Goal: Task Accomplishment & Management: Complete application form

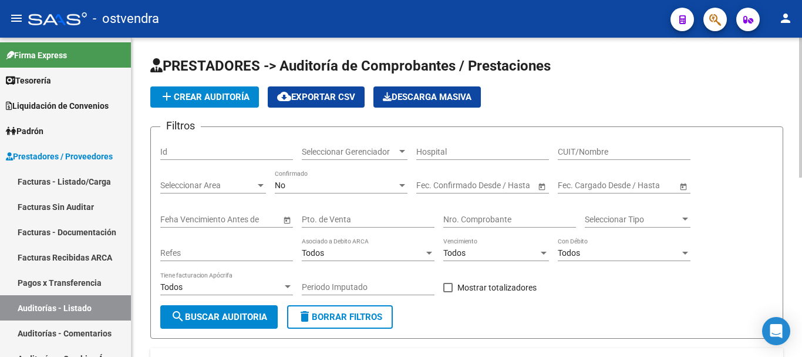
click at [474, 220] on input "Nro. Comprobante" at bounding box center [509, 219] width 133 height 10
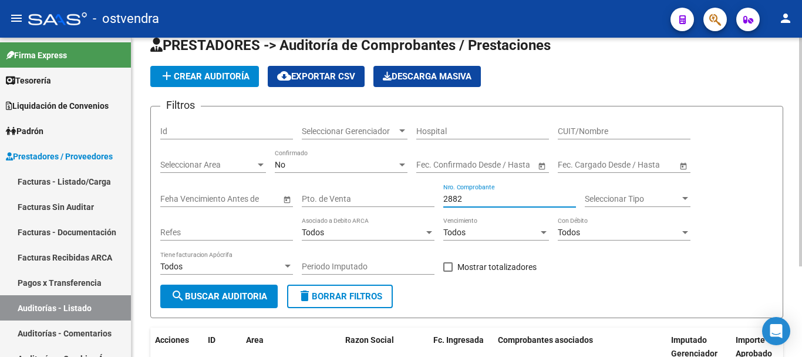
scroll to position [8, 0]
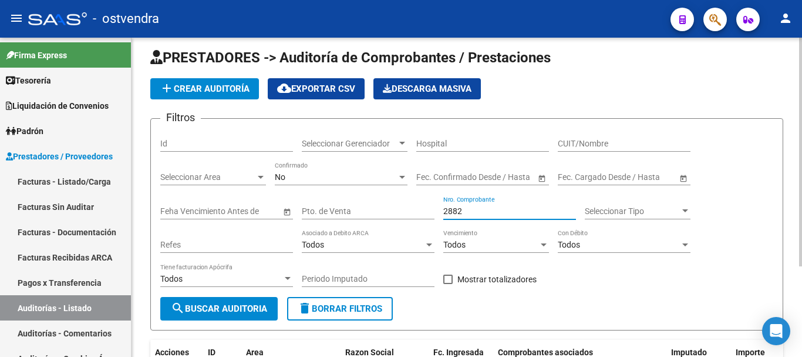
click at [305, 182] on div "No Confirmado" at bounding box center [341, 173] width 133 height 23
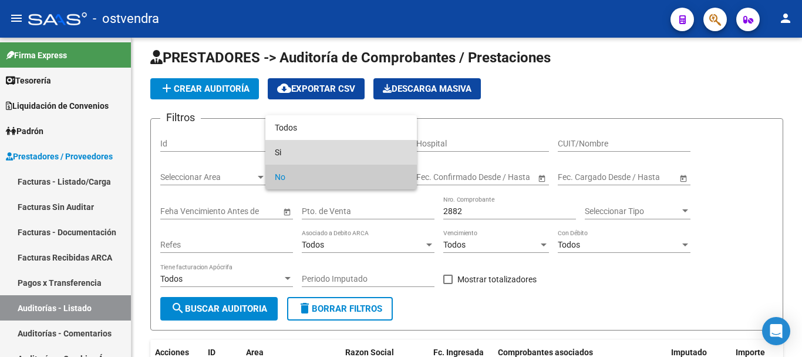
click at [288, 163] on span "Si" at bounding box center [341, 152] width 133 height 25
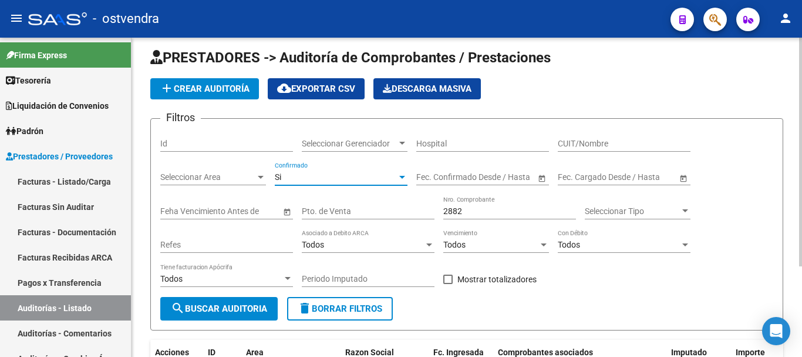
click at [244, 314] on button "search Buscar Auditoria" at bounding box center [218, 308] width 117 height 23
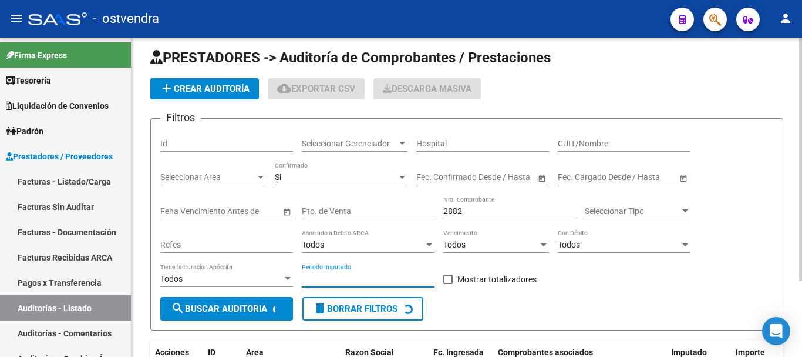
drag, startPoint x: 302, startPoint y: 274, endPoint x: 320, endPoint y: 255, distance: 26.6
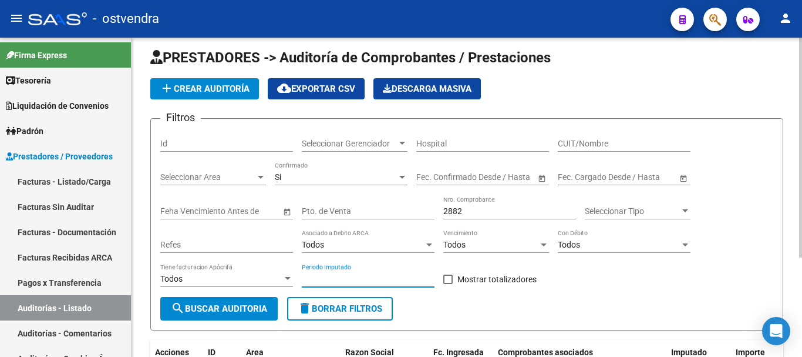
scroll to position [126, 0]
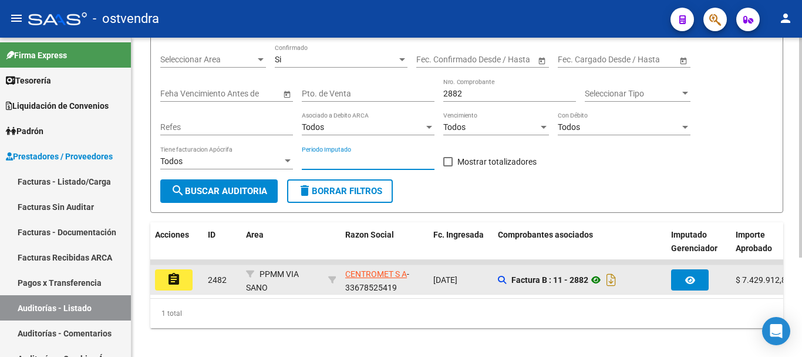
drag, startPoint x: 320, startPoint y: 255, endPoint x: 606, endPoint y: 275, distance: 286.2
click at [604, 275] on icon at bounding box center [596, 280] width 15 height 14
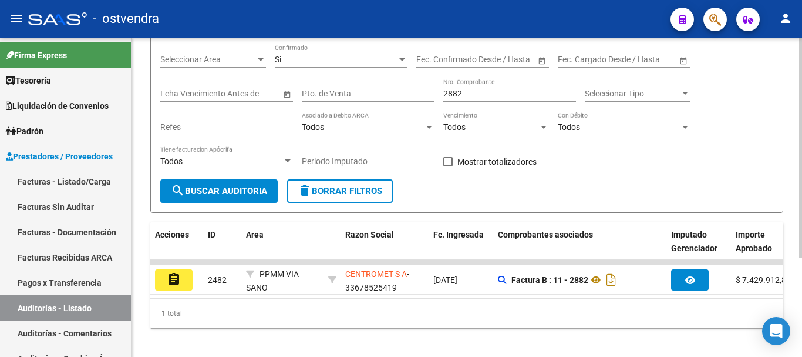
click at [475, 97] on input "2882" at bounding box center [509, 94] width 133 height 10
type input "2"
click at [324, 58] on div "Si" at bounding box center [336, 60] width 122 height 10
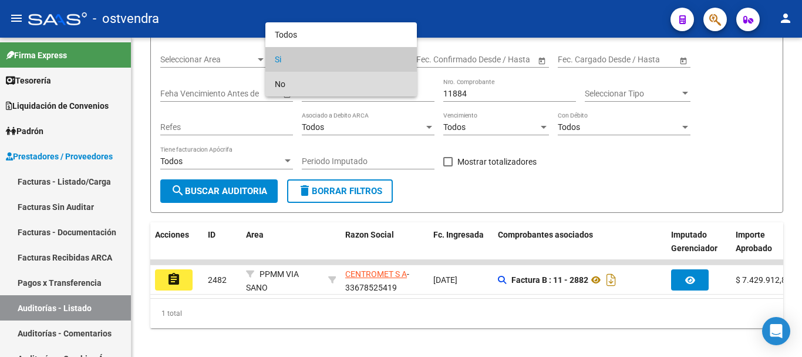
click at [315, 80] on span "No" at bounding box center [341, 84] width 133 height 25
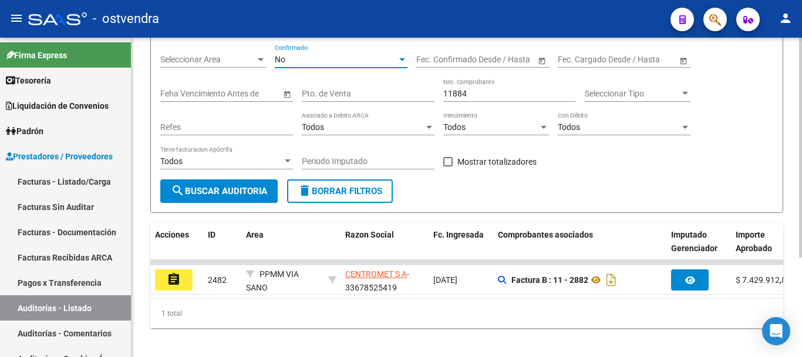
click at [224, 185] on button "search Buscar Auditoria" at bounding box center [218, 190] width 117 height 23
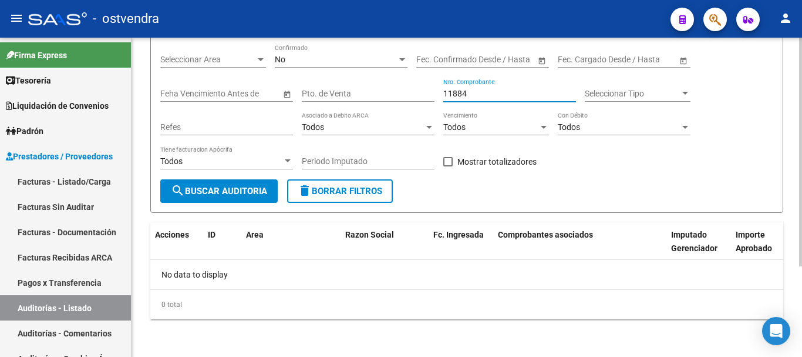
click at [459, 92] on input "11884" at bounding box center [509, 94] width 133 height 10
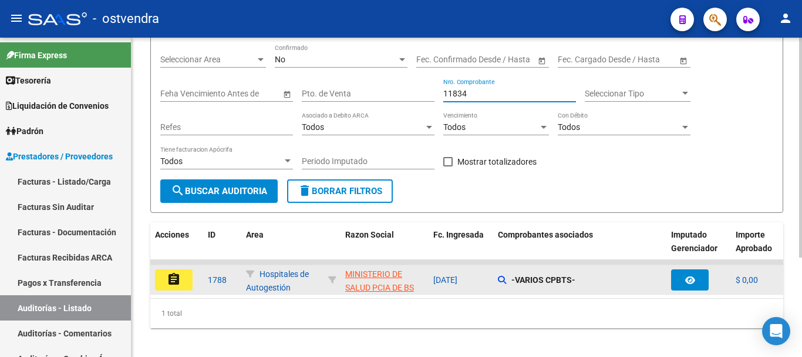
type input "11834"
click at [177, 273] on mat-icon "assignment" at bounding box center [174, 279] width 14 height 14
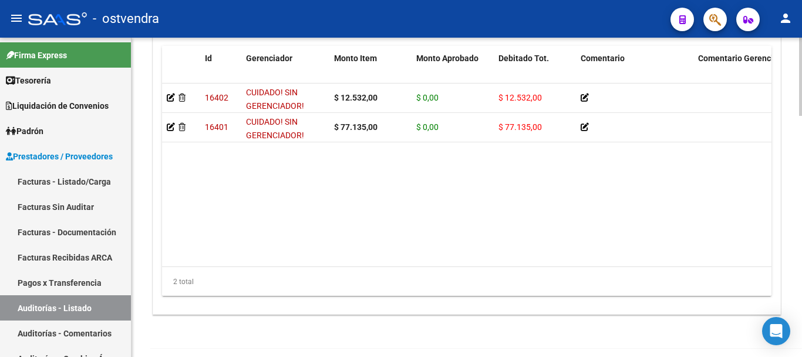
scroll to position [981, 0]
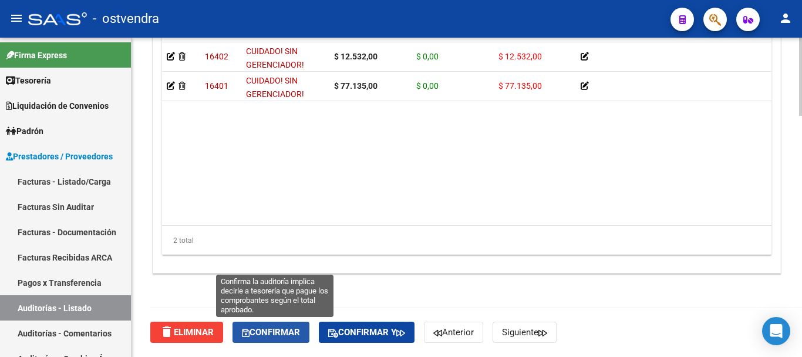
click at [288, 335] on span "Confirmar" at bounding box center [271, 332] width 58 height 11
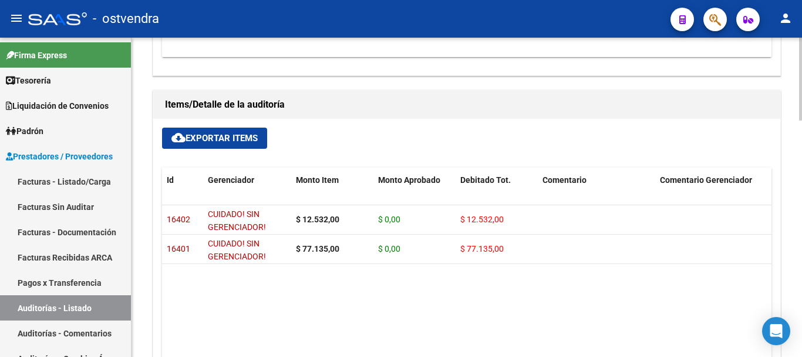
scroll to position [735, 0]
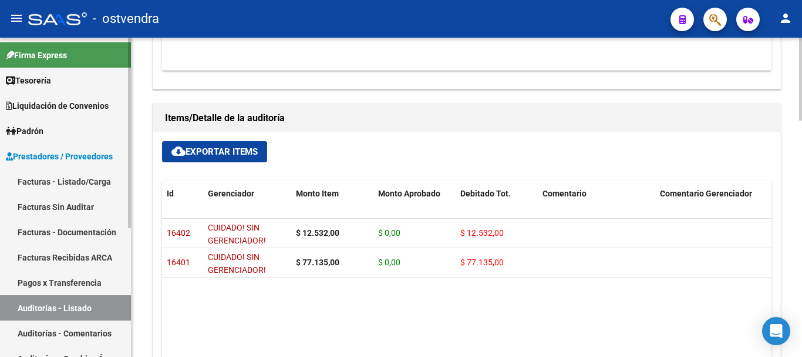
click at [60, 334] on link "Auditorías - Comentarios" at bounding box center [65, 332] width 131 height 25
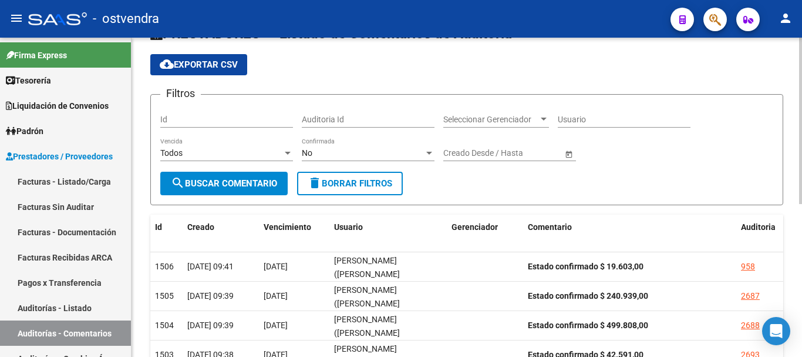
scroll to position [117, 0]
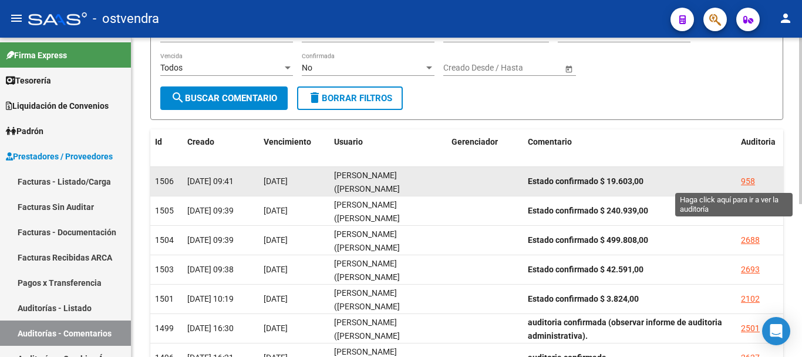
click at [749, 181] on div "958" at bounding box center [748, 181] width 14 height 14
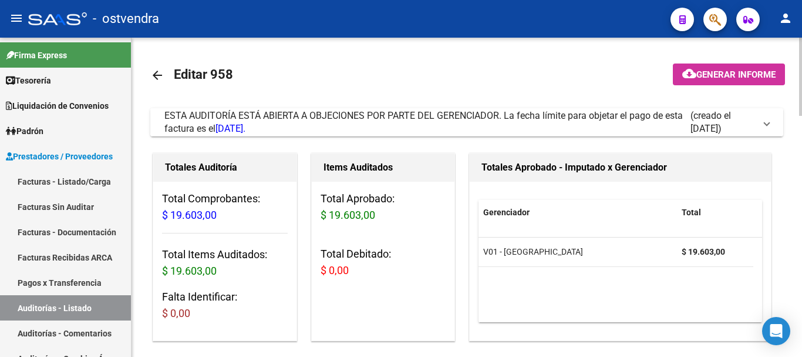
click at [580, 123] on div "ESTA AUDITORÍA ESTÁ ABIERTA A OBJECIONES POR PARTE DEL GERENCIADOR. La fecha lí…" at bounding box center [427, 122] width 526 height 26
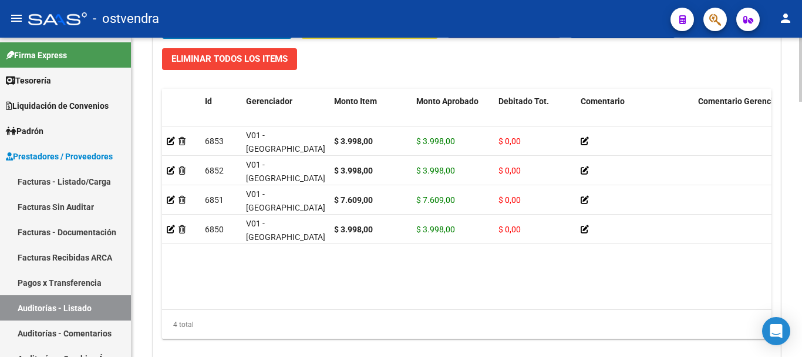
scroll to position [1269, 0]
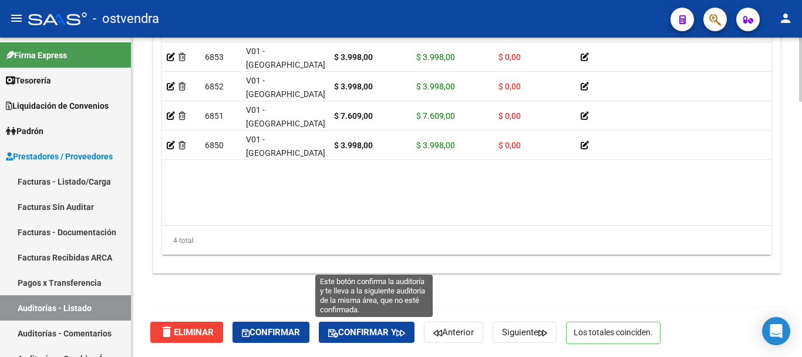
drag, startPoint x: 369, startPoint y: 322, endPoint x: 368, endPoint y: 316, distance: 6.1
click at [368, 318] on div "delete Eliminar Confirmar Confirmar y Anterior Siguiente Los totales coinciden." at bounding box center [471, 331] width 643 height 49
click at [369, 327] on span "Confirmar y" at bounding box center [366, 332] width 77 height 11
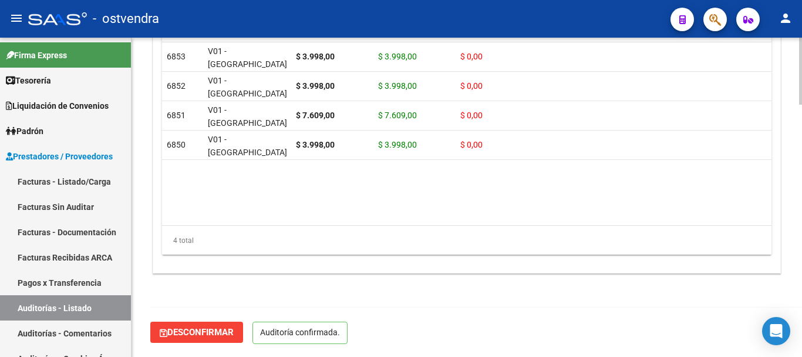
scroll to position [1199, 0]
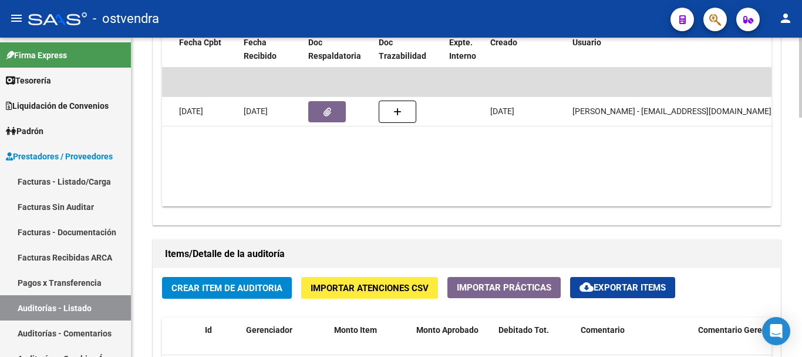
scroll to position [646, 0]
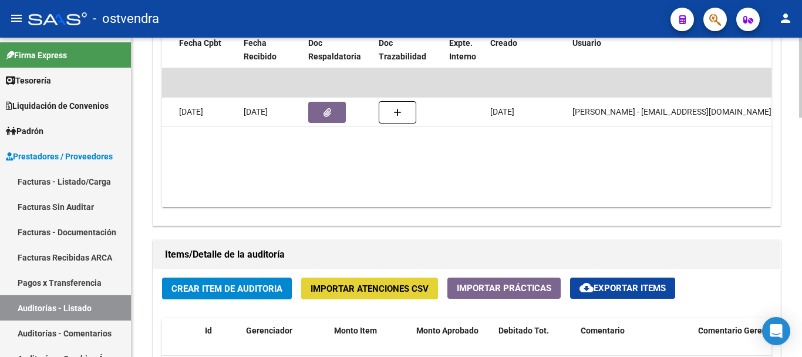
click at [378, 280] on button "Importar Atenciones CSV" at bounding box center [369, 288] width 137 height 22
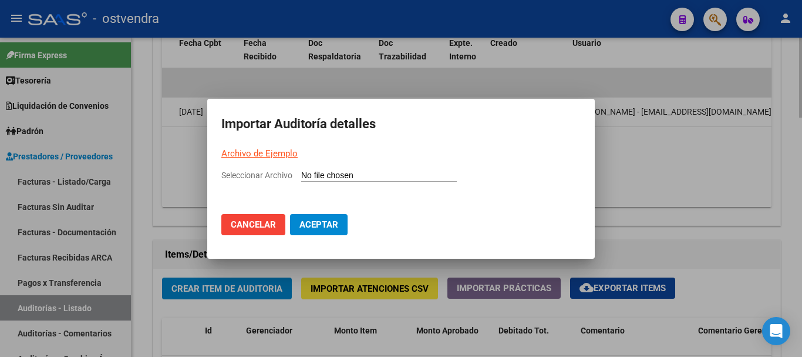
drag, startPoint x: 435, startPoint y: 318, endPoint x: 434, endPoint y: 310, distance: 8.3
click at [435, 318] on div at bounding box center [401, 178] width 802 height 357
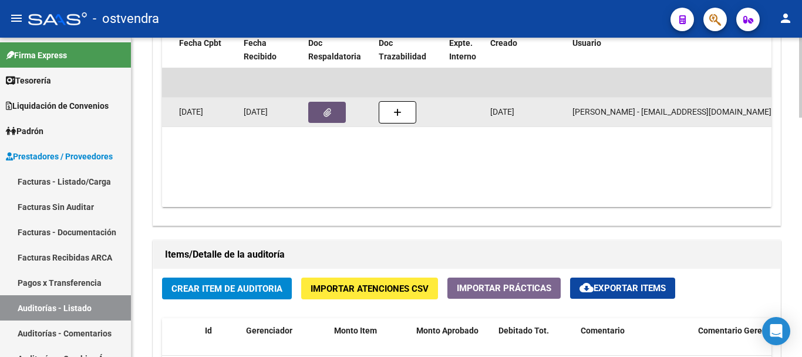
click at [332, 115] on button "button" at bounding box center [327, 112] width 38 height 21
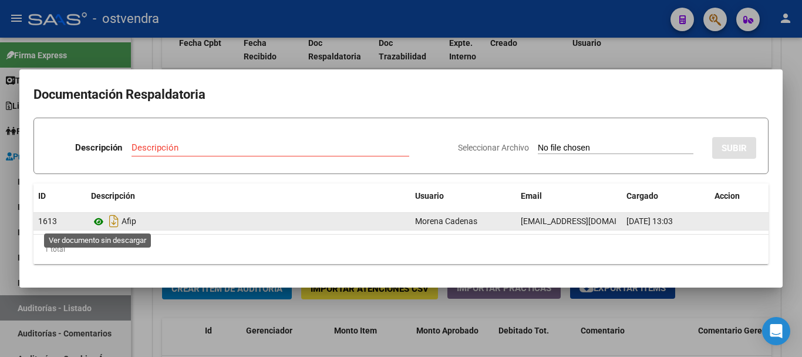
click at [100, 223] on icon at bounding box center [98, 221] width 15 height 14
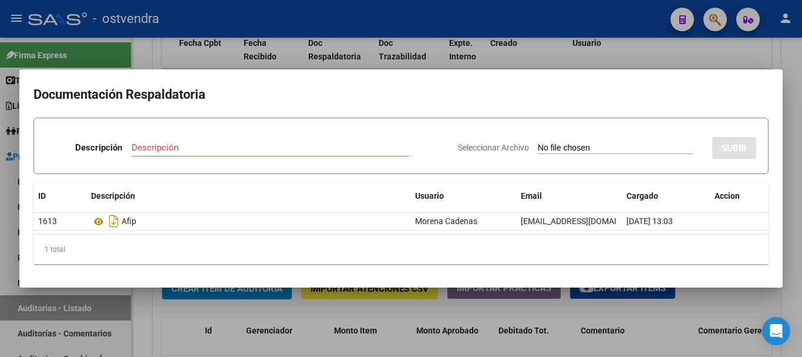
click at [695, 43] on div at bounding box center [401, 178] width 802 height 357
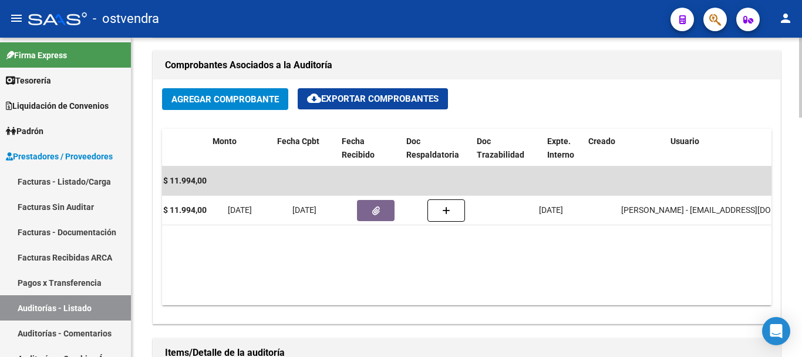
scroll to position [0, 187]
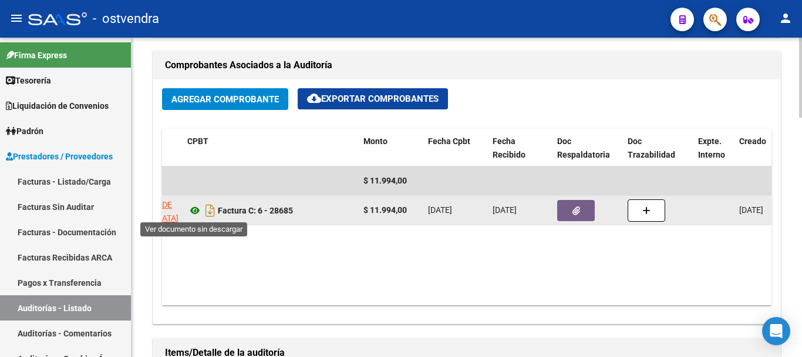
click at [200, 207] on icon at bounding box center [194, 210] width 15 height 14
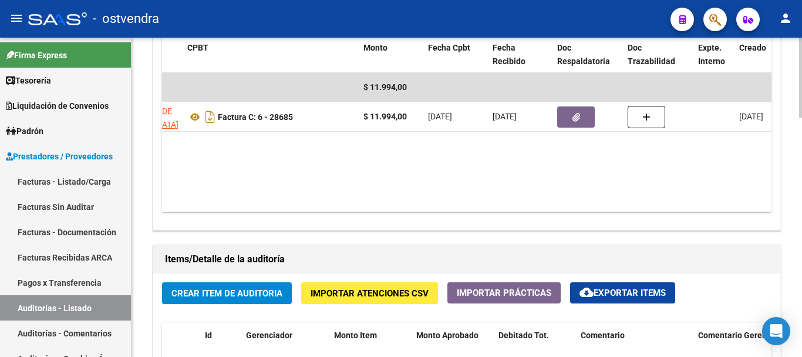
scroll to position [724, 0]
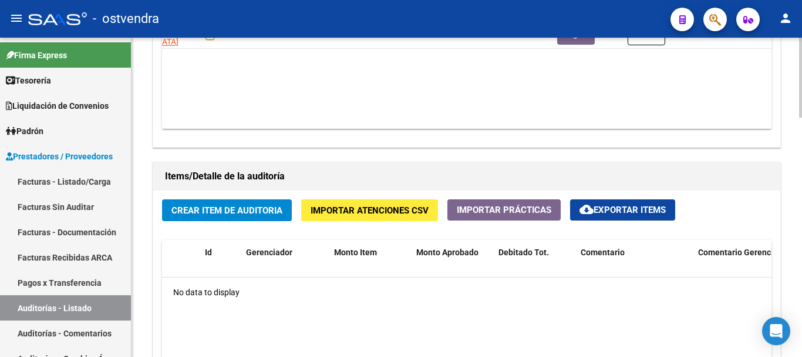
click at [243, 211] on span "Crear Item de Auditoria" at bounding box center [227, 210] width 111 height 11
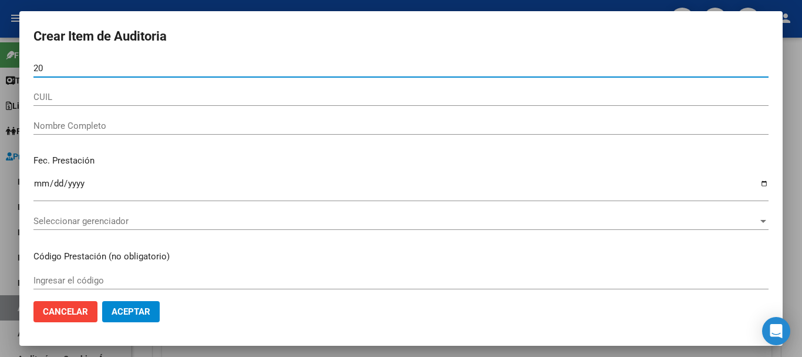
type input "2"
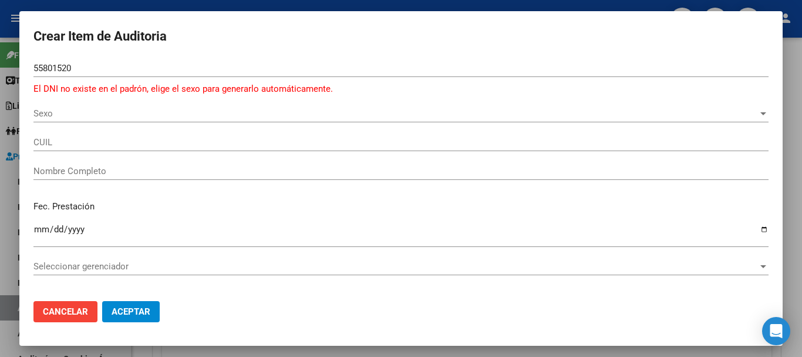
click at [62, 62] on div "55801520 Nro Documento" at bounding box center [400, 68] width 735 height 18
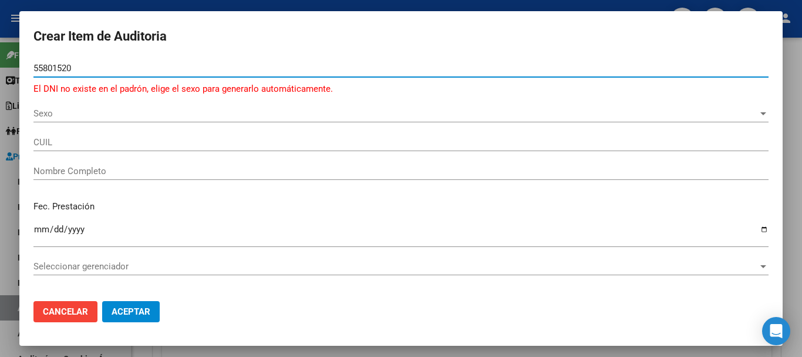
click at [65, 63] on input "55801520" at bounding box center [400, 68] width 735 height 11
type input "55801620"
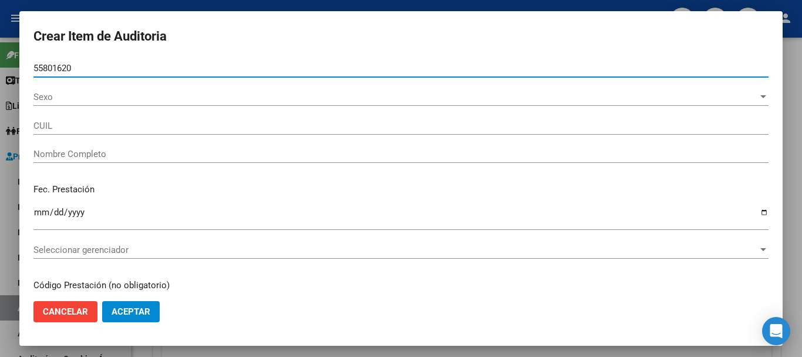
type input "20558016206"
type input "[PERSON_NAME]"
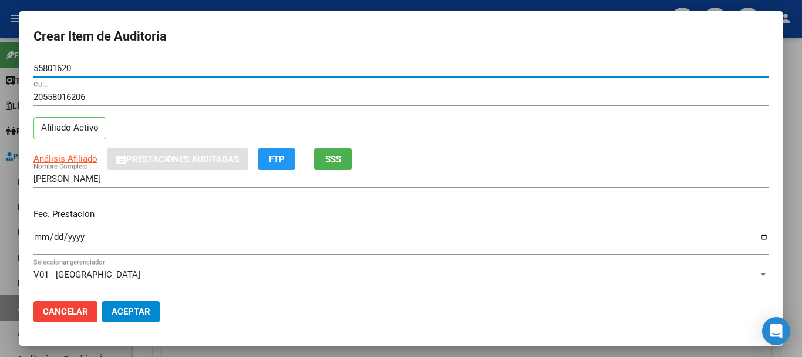
type input "55801620"
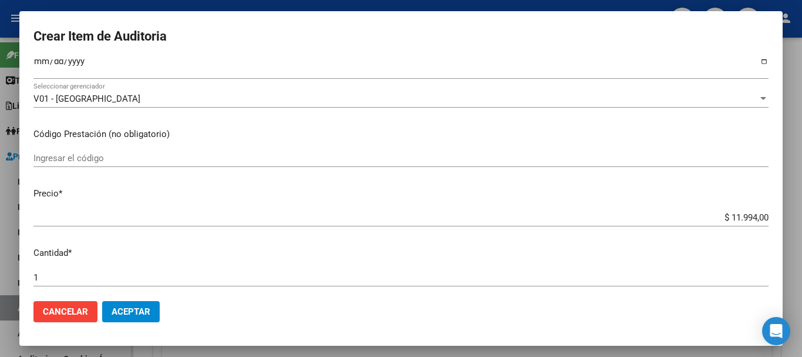
scroll to position [176, 0]
click at [748, 215] on input "$ 11.994,00" at bounding box center [400, 216] width 735 height 11
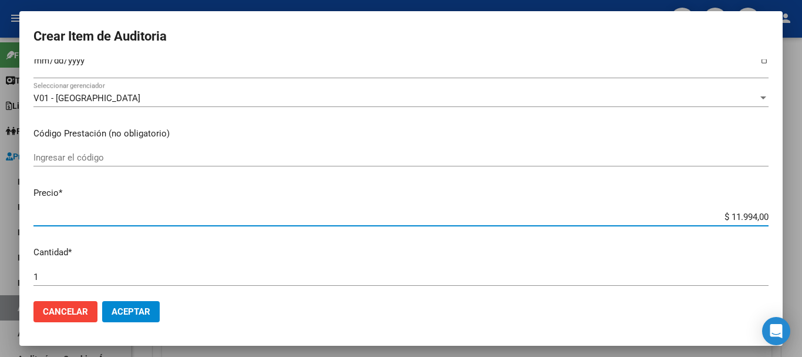
type input "$ 1.199,00"
type input "$ 119,00"
type input "$ 11,00"
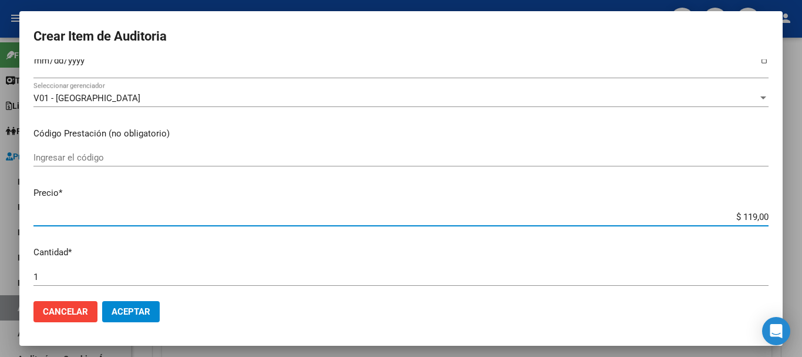
type input "$ 11,00"
type input "$ 1,00"
type input "$ 3,00"
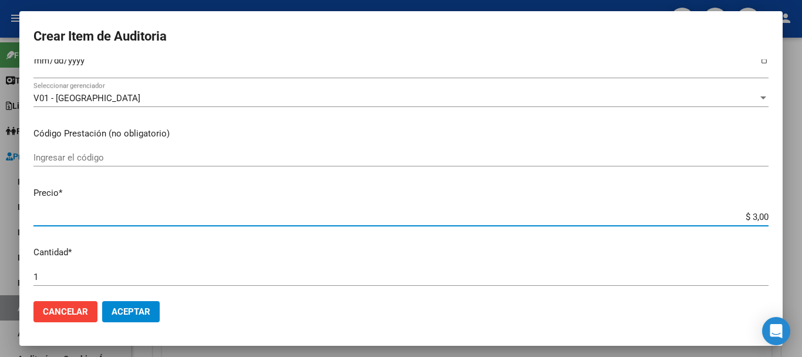
type input "$ 39,00"
type input "$ 399,00"
type input "$ 3.998,00"
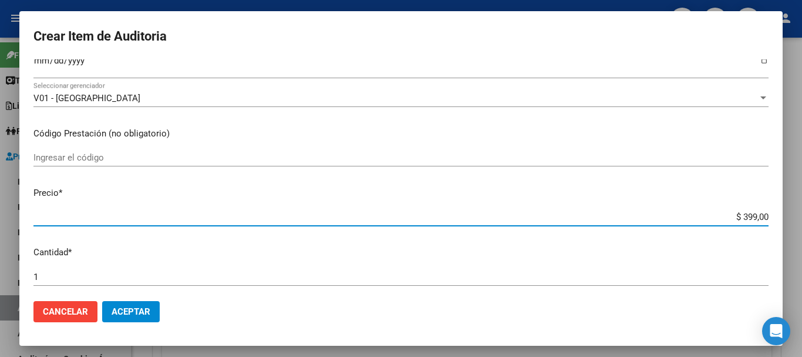
type input "$ 3.998,00"
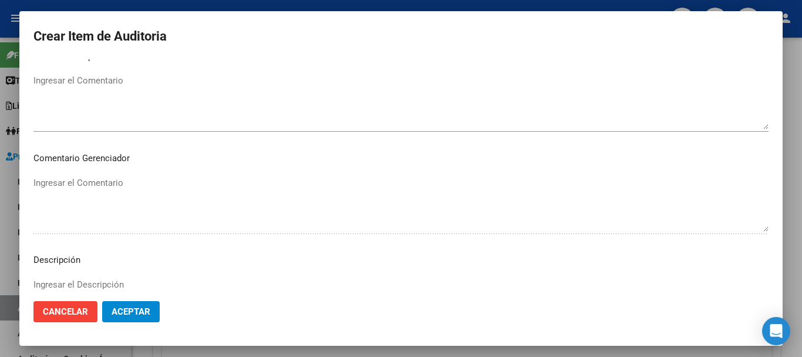
scroll to position [587, 0]
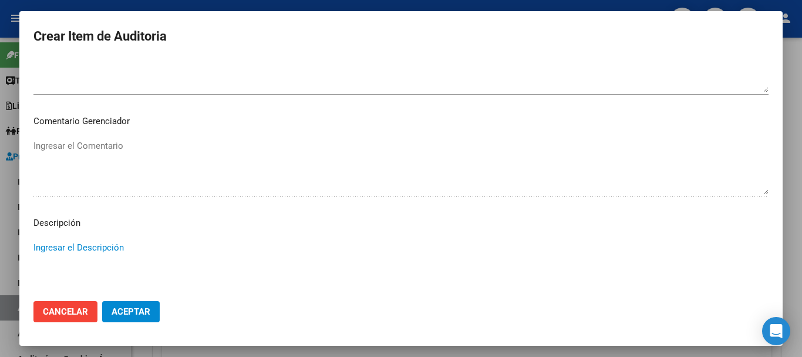
click at [75, 267] on textarea "Ingresar el Descripción" at bounding box center [400, 268] width 735 height 55
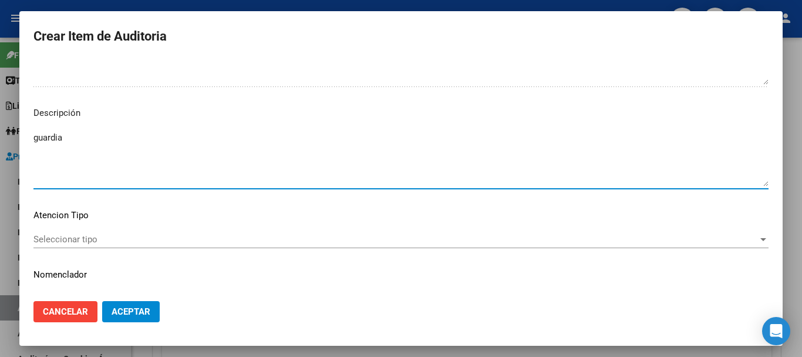
scroll to position [705, 0]
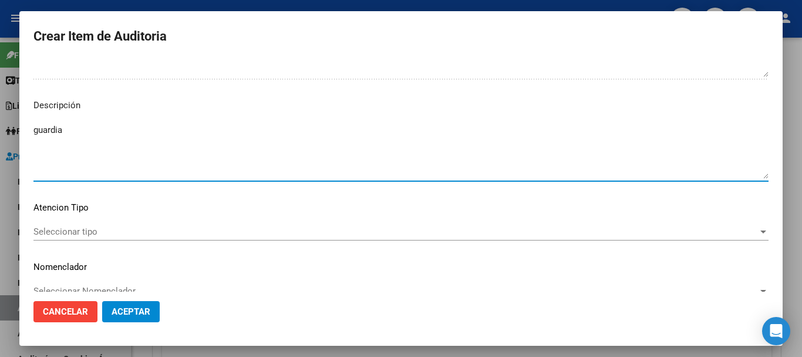
type textarea "guardia"
click at [63, 225] on div "Seleccionar tipo Seleccionar tipo" at bounding box center [400, 232] width 735 height 18
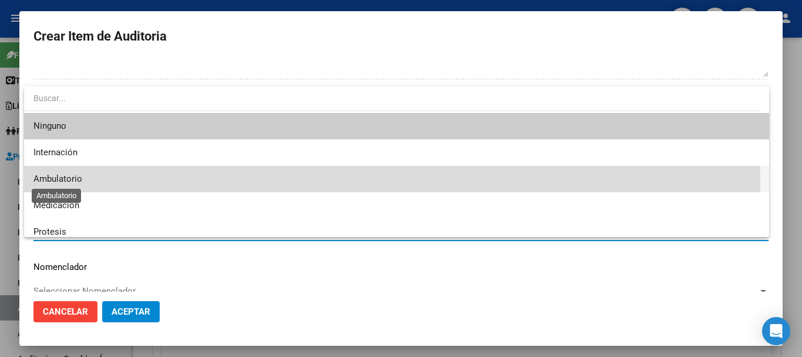
click at [68, 182] on span "Ambulatorio" at bounding box center [57, 178] width 49 height 11
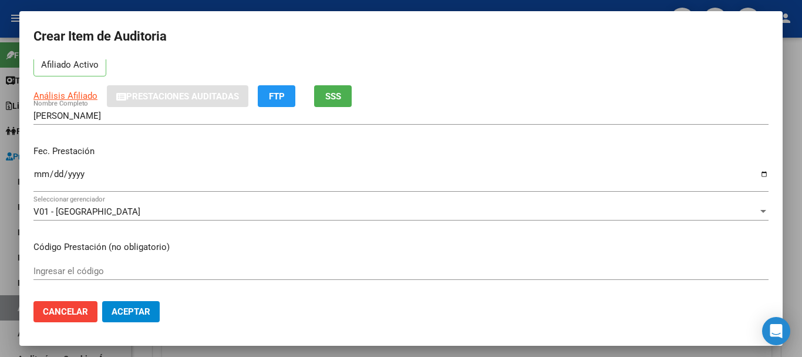
scroll to position [0, 0]
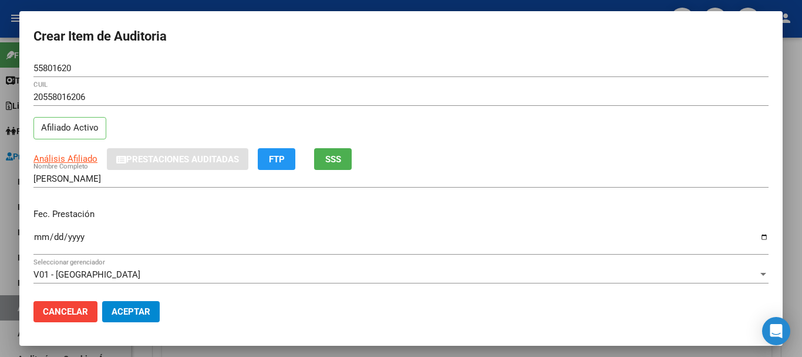
click at [40, 235] on input "Ingresar la fecha" at bounding box center [400, 241] width 735 height 19
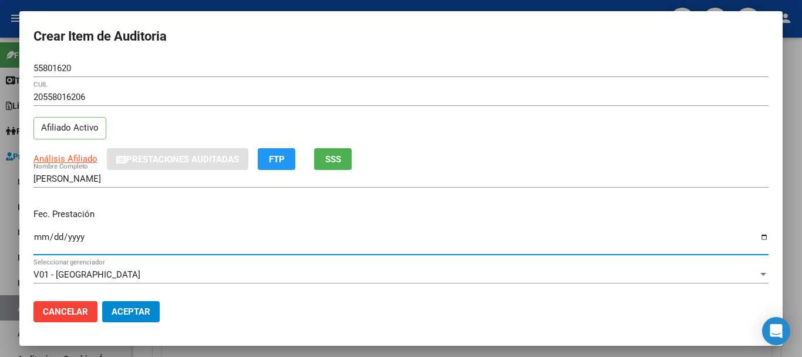
type input "2024-02-25"
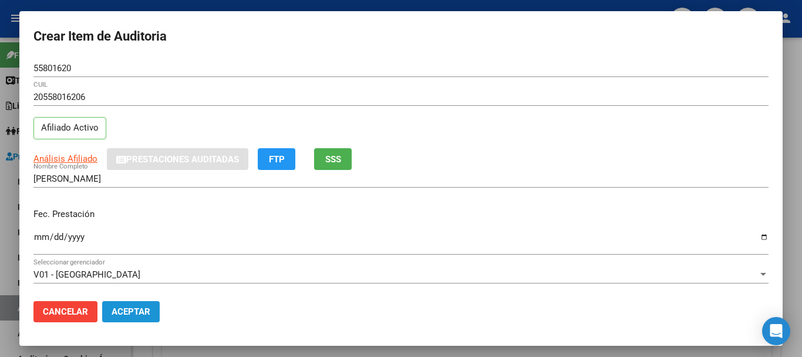
click at [133, 311] on span "Aceptar" at bounding box center [131, 311] width 39 height 11
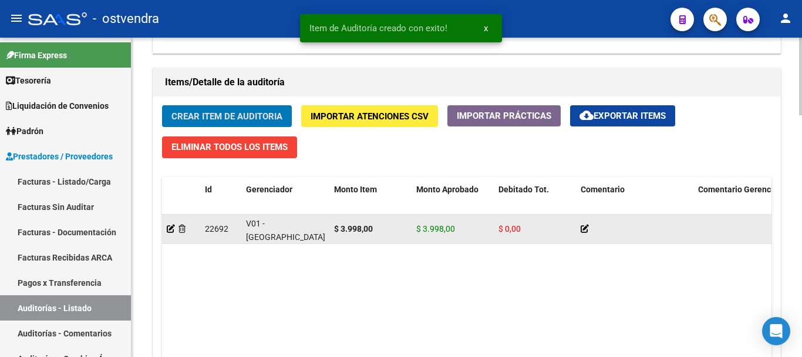
scroll to position [843, 0]
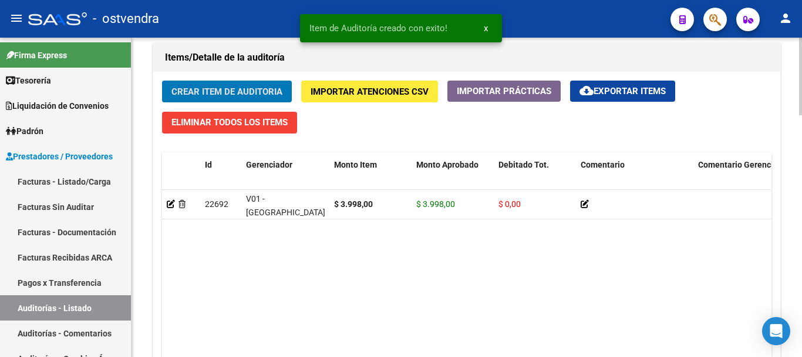
click at [207, 89] on span "Crear Item de Auditoria" at bounding box center [227, 91] width 111 height 11
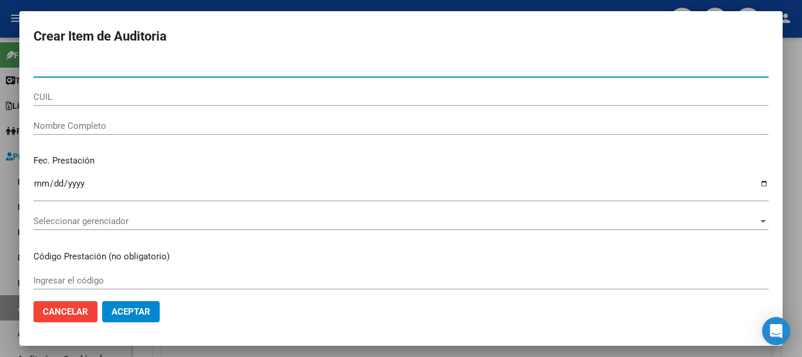
paste input "59192604"
type input "59192604"
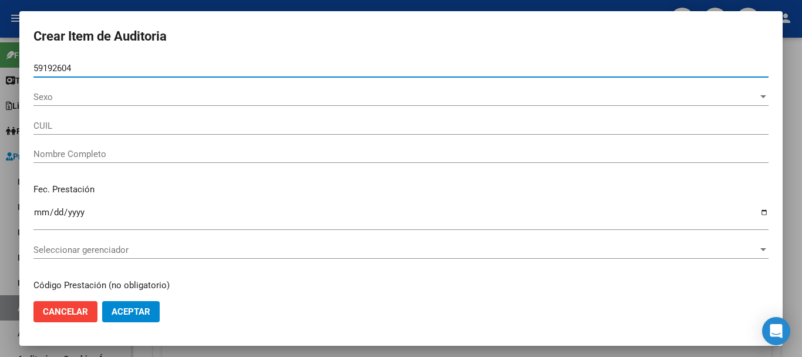
type input "20591926048"
type input "[PERSON_NAME] [PERSON_NAME]"
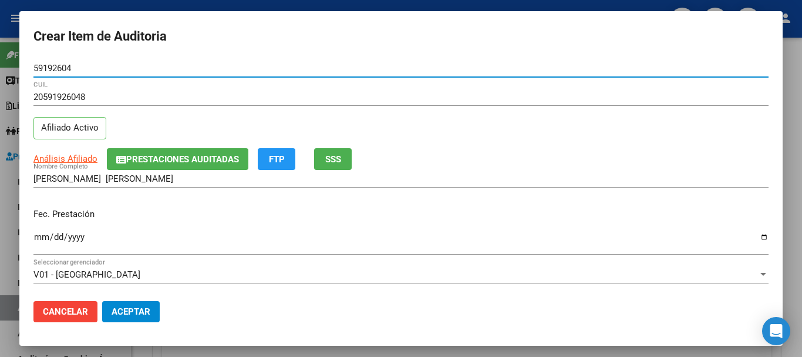
type input "59192604"
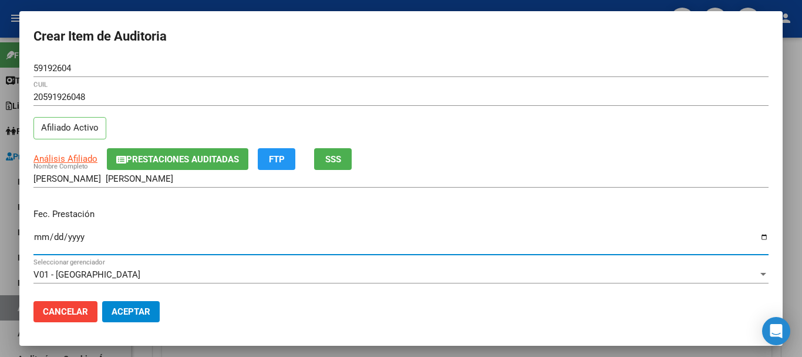
click at [44, 243] on input "Ingresar la fecha" at bounding box center [400, 241] width 735 height 19
click at [42, 238] on input "2024-03-31" at bounding box center [400, 241] width 735 height 19
type input "2024-03-03"
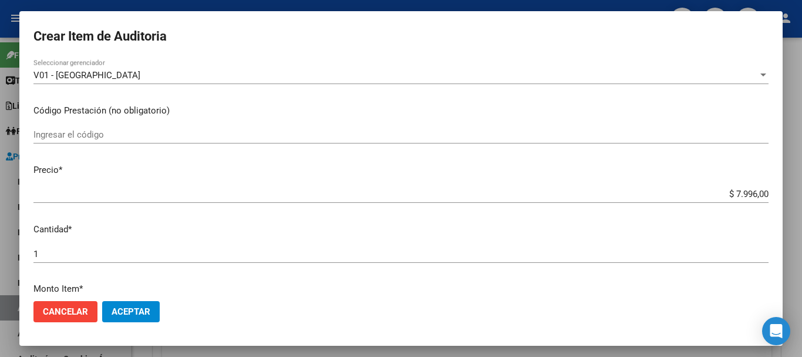
scroll to position [235, 0]
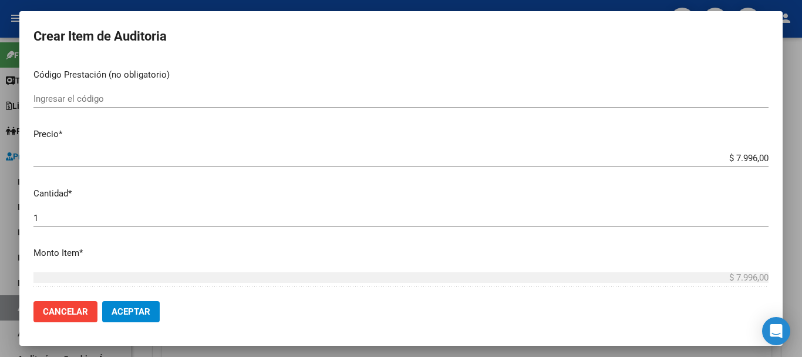
click at [751, 160] on input "$ 7.996,00" at bounding box center [400, 158] width 735 height 11
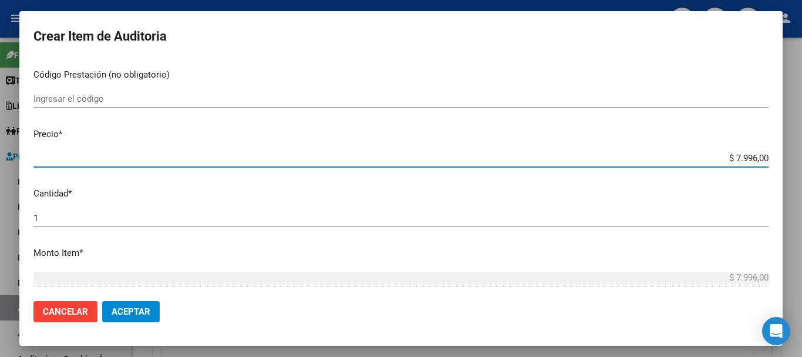
type input "$ 799,00"
type input "$ 79,00"
type input "$ 7,00"
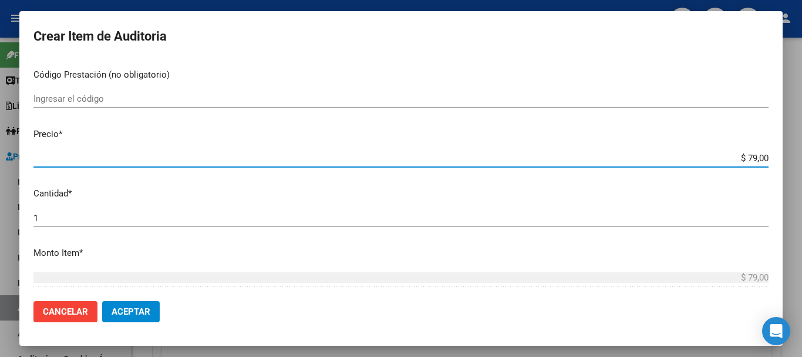
type input "$ 7,00"
type input "$ 3,00"
type input "$ 39,00"
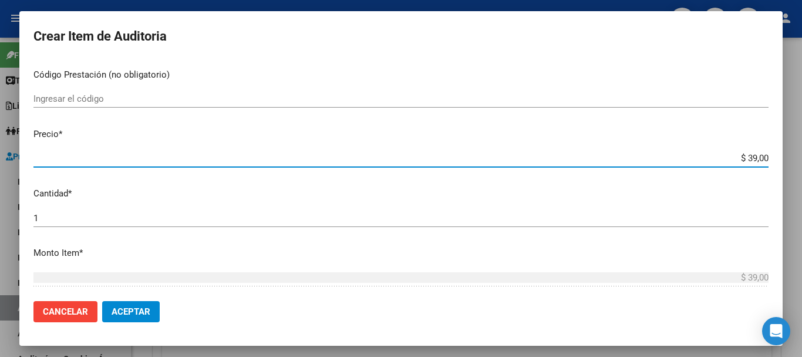
type input "$ 399,00"
type input "$ 3.998,00"
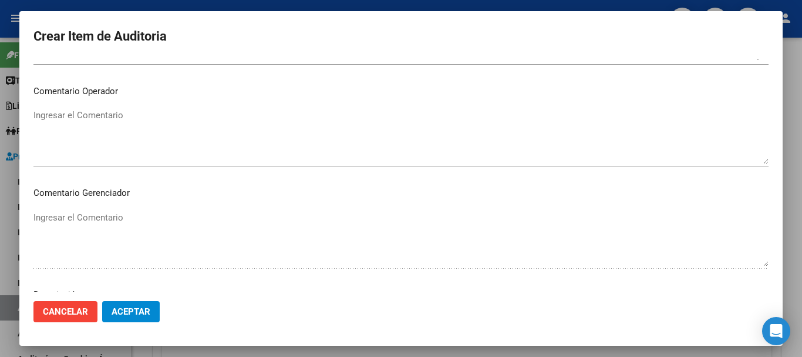
scroll to position [587, 0]
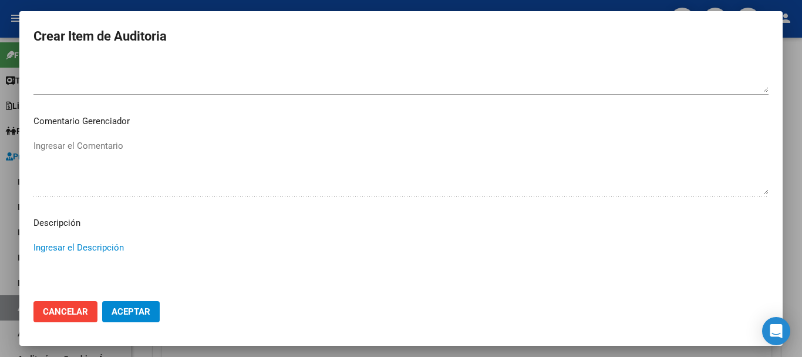
click at [68, 246] on textarea "Ingresar el Descripción" at bounding box center [400, 268] width 735 height 55
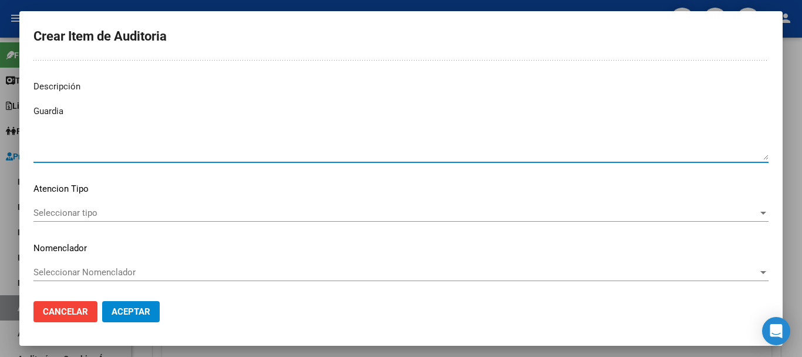
scroll to position [724, 0]
type textarea "Guardia"
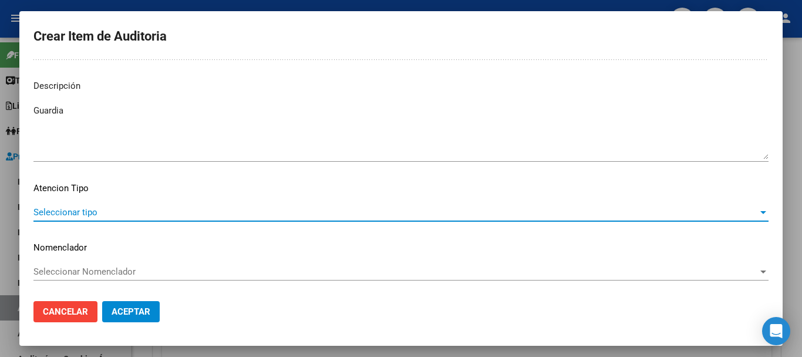
click at [82, 212] on span "Seleccionar tipo" at bounding box center [395, 212] width 725 height 11
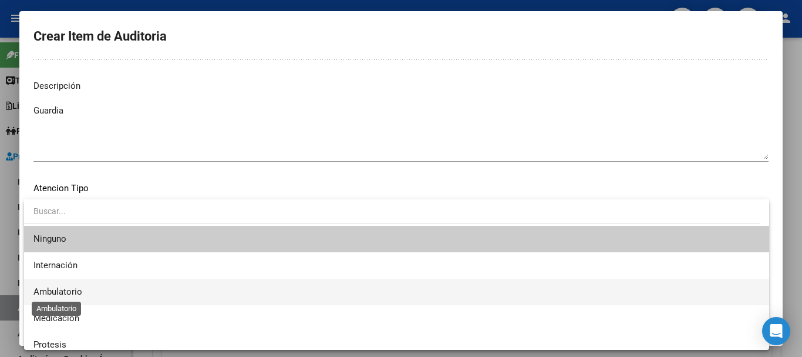
click at [78, 288] on span "Ambulatorio" at bounding box center [57, 291] width 49 height 11
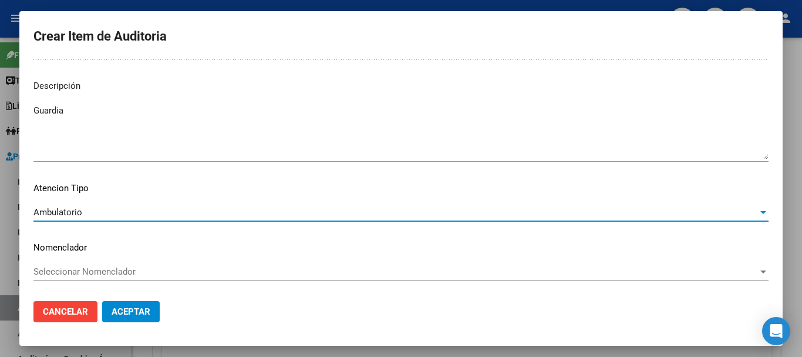
click at [135, 314] on span "Aceptar" at bounding box center [131, 311] width 39 height 11
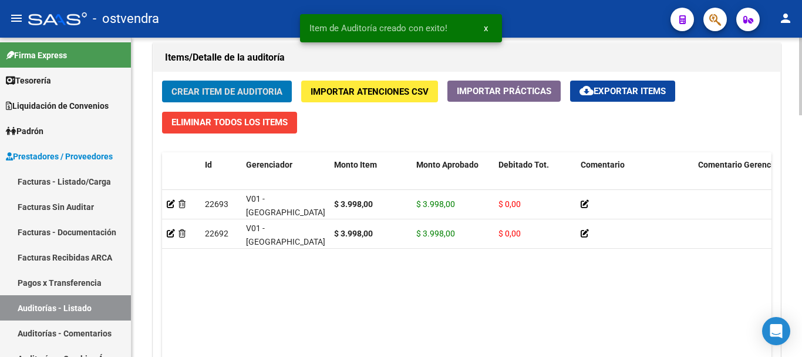
click at [282, 75] on div "Crear Item de Auditoria Importar Atenciones CSV Importar Prácticas cloud_downlo…" at bounding box center [466, 246] width 627 height 348
click at [273, 80] on button "Crear Item de Auditoria" at bounding box center [227, 91] width 130 height 22
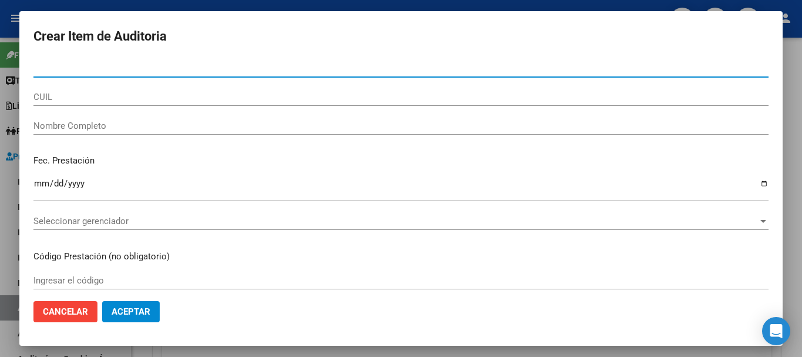
paste input "59192604"
type input "59192604"
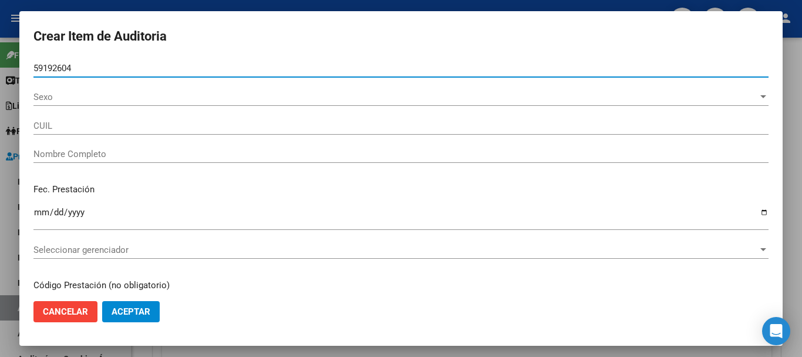
type input "20591926048"
type input "[PERSON_NAME] [PERSON_NAME]"
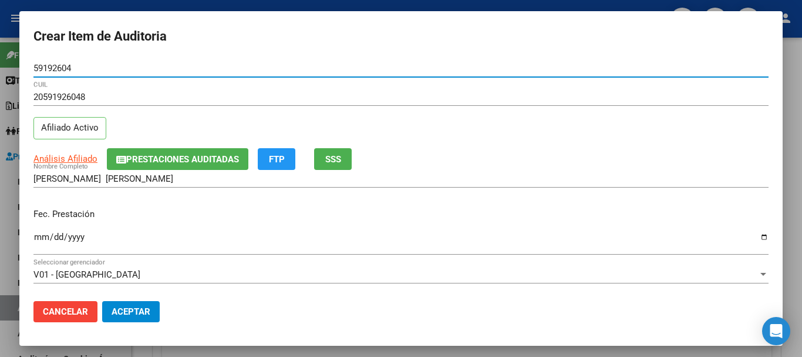
type input "59192604"
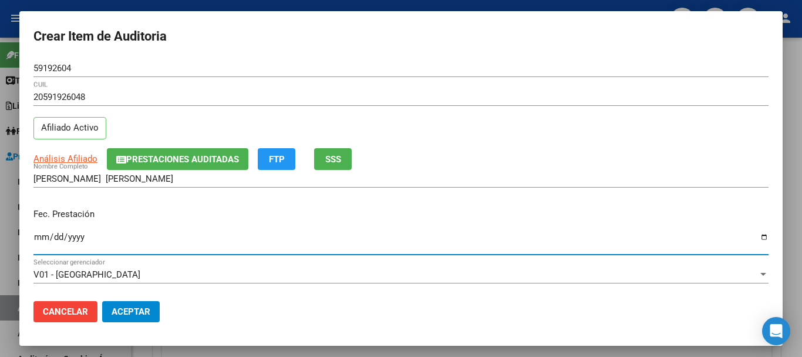
click at [39, 233] on input "Ingresar la fecha" at bounding box center [400, 241] width 735 height 19
type input "2024-03-23"
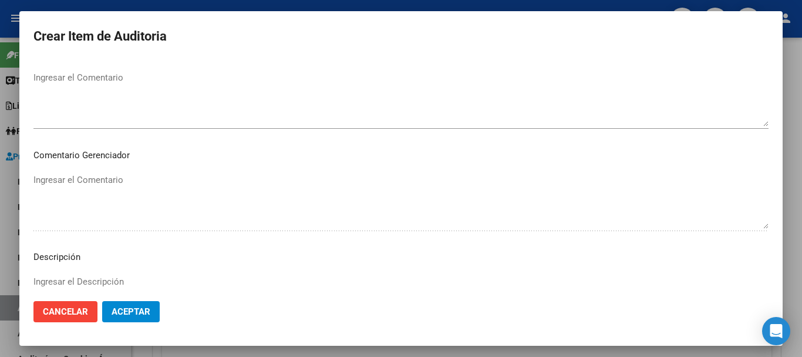
scroll to position [587, 0]
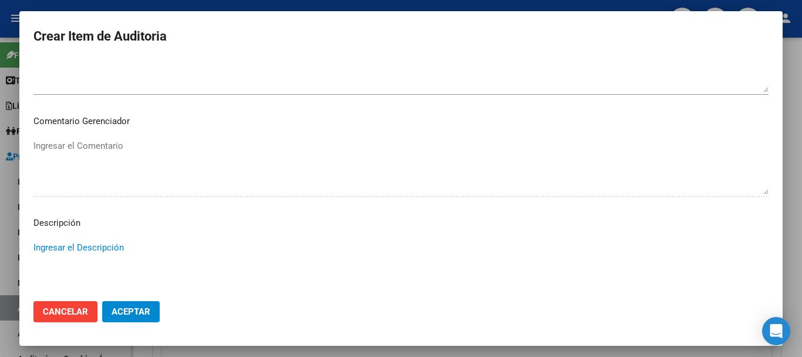
click at [78, 241] on textarea "Ingresar el Descripción" at bounding box center [400, 268] width 735 height 55
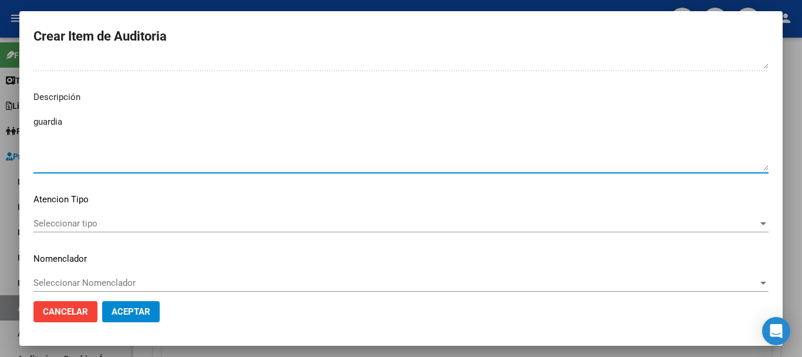
scroll to position [724, 0]
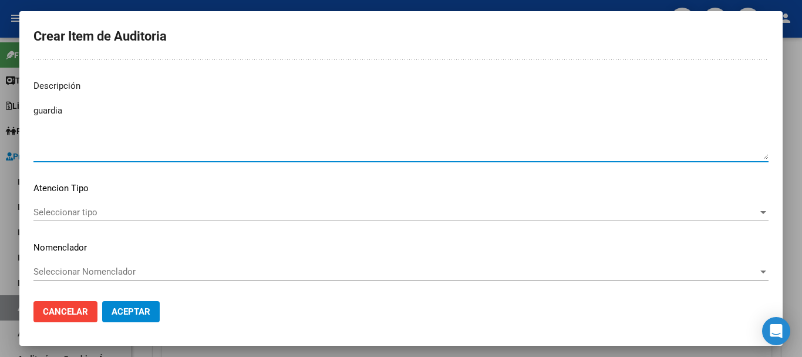
type textarea "guardia"
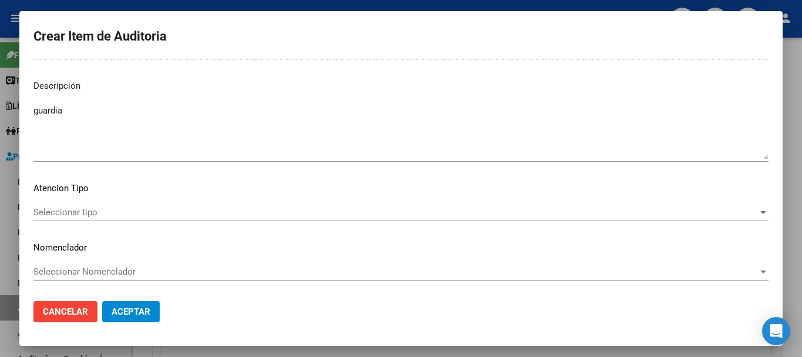
click at [90, 197] on mat-dialog-content "59192604 Nro Documento 20591926048 CUIL Afiliado Activo Análisis Afiliado Prest…" at bounding box center [401, 175] width 764 height 232
click at [82, 208] on span "Seleccionar tipo" at bounding box center [395, 212] width 725 height 11
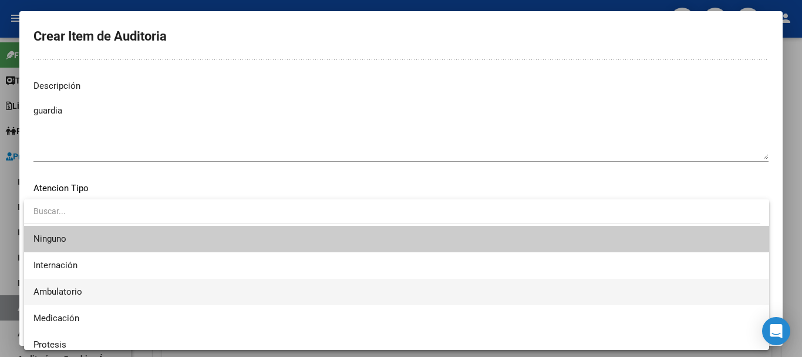
click at [90, 285] on span "Ambulatorio" at bounding box center [396, 291] width 727 height 26
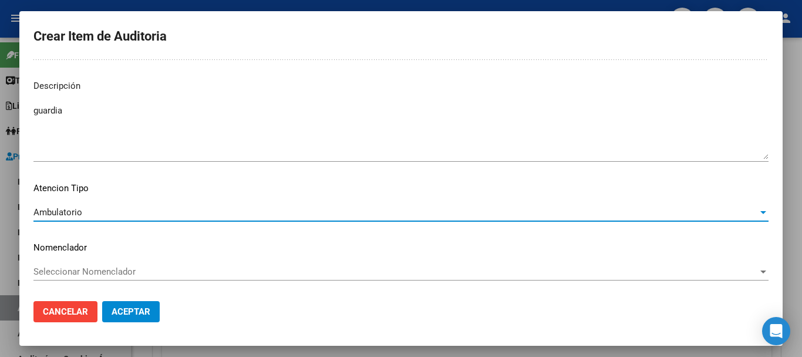
click at [157, 317] on button "Aceptar" at bounding box center [131, 311] width 58 height 21
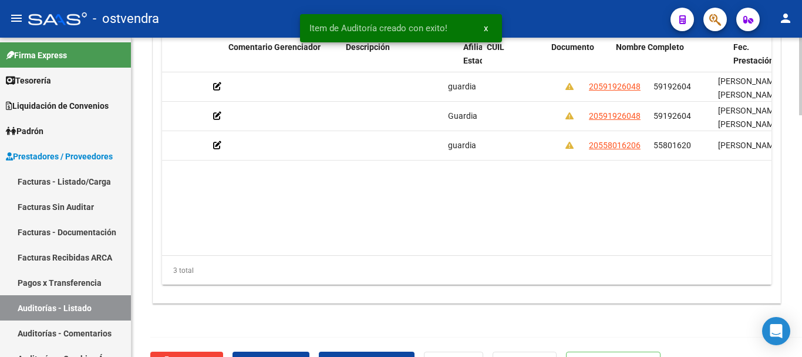
scroll to position [0, 497]
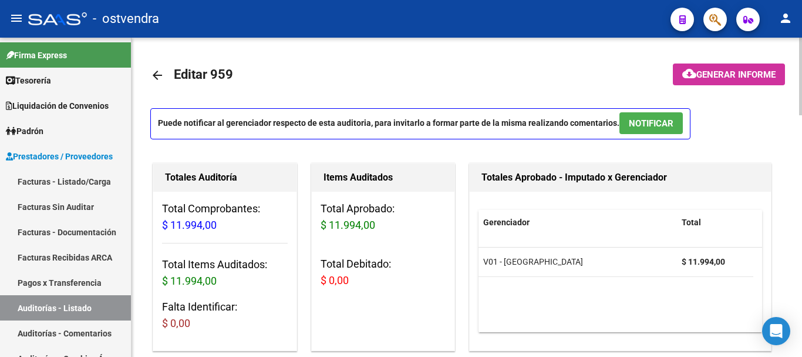
click at [655, 125] on span "NOTIFICAR" at bounding box center [651, 123] width 45 height 11
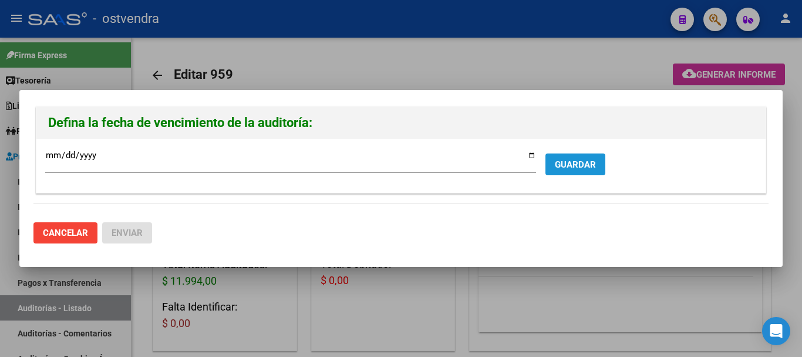
click at [580, 166] on span "GUARDAR" at bounding box center [575, 164] width 41 height 11
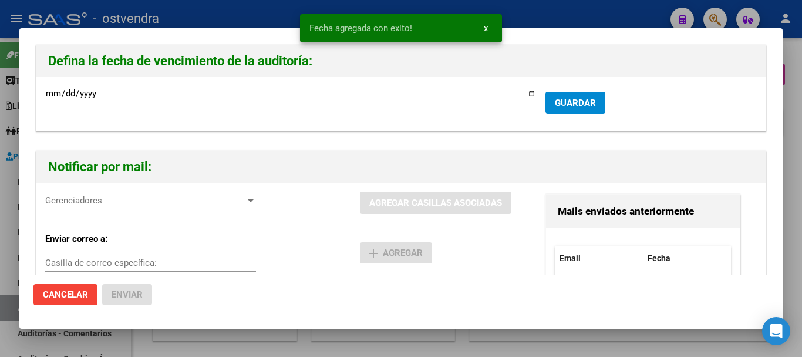
click at [85, 206] on span "Gerenciadores" at bounding box center [145, 200] width 200 height 11
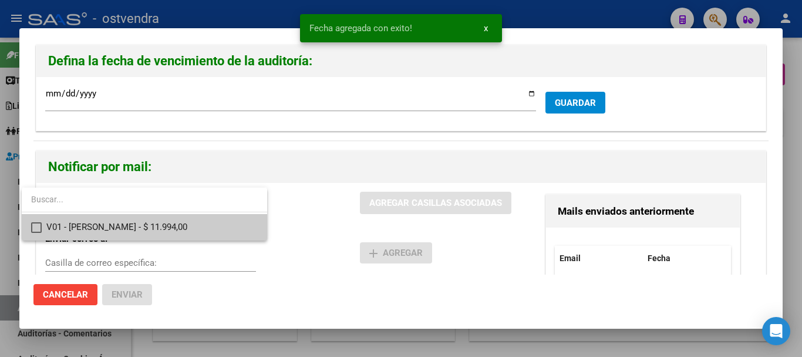
drag, startPoint x: 83, startPoint y: 223, endPoint x: 163, endPoint y: 210, distance: 80.4
click at [84, 223] on span "V01 - [PERSON_NAME] - $ 11.994,00" at bounding box center [151, 227] width 211 height 26
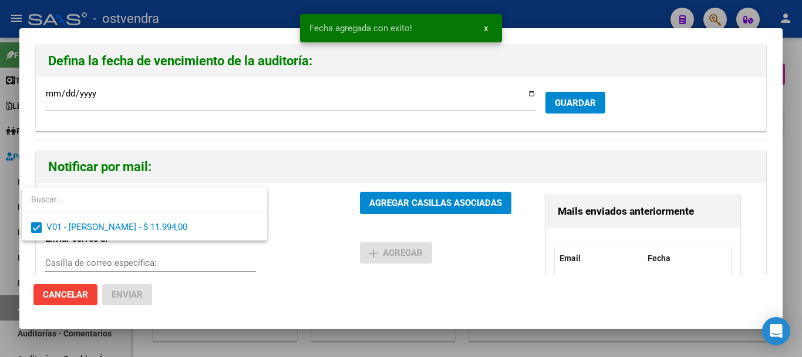
click at [384, 200] on div at bounding box center [401, 178] width 802 height 357
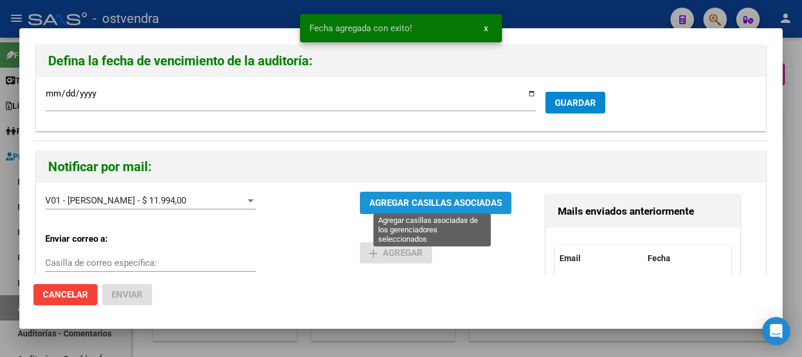
click at [384, 200] on span "AGREGAR CASILLAS ASOCIADAS" at bounding box center [435, 203] width 133 height 11
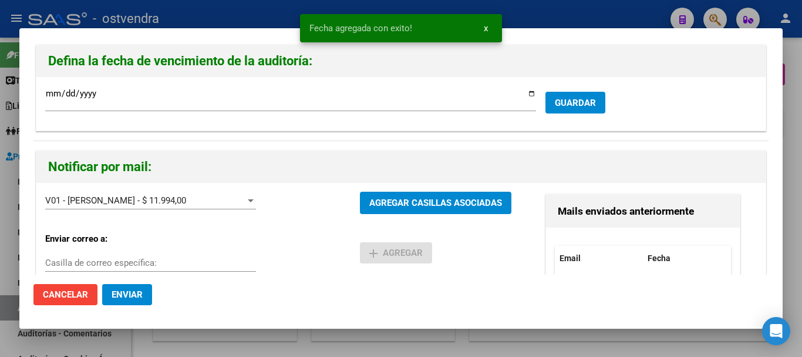
click at [118, 300] on button "Enviar" at bounding box center [127, 294] width 50 height 21
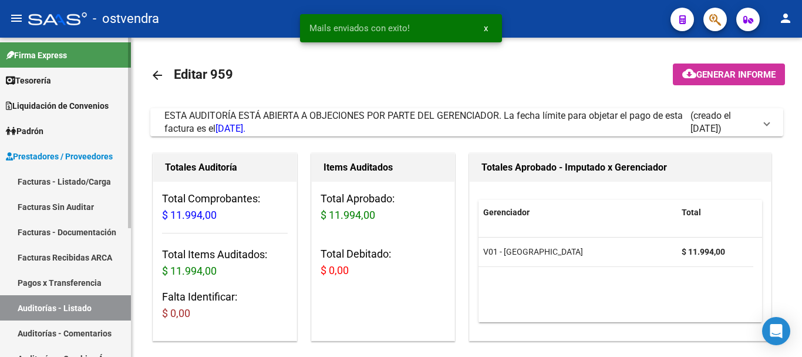
click at [66, 338] on link "Auditorías - Comentarios" at bounding box center [65, 332] width 131 height 25
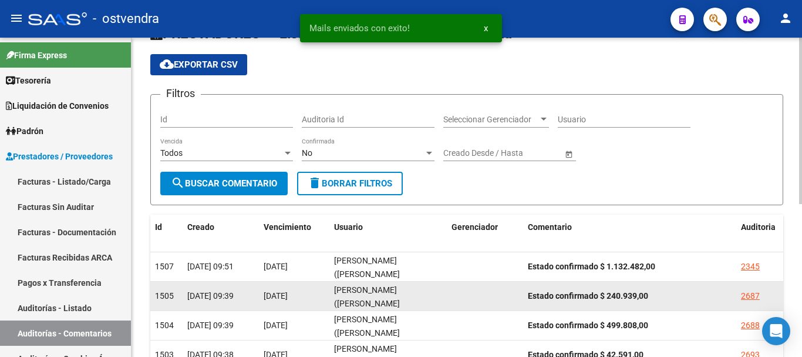
scroll to position [59, 0]
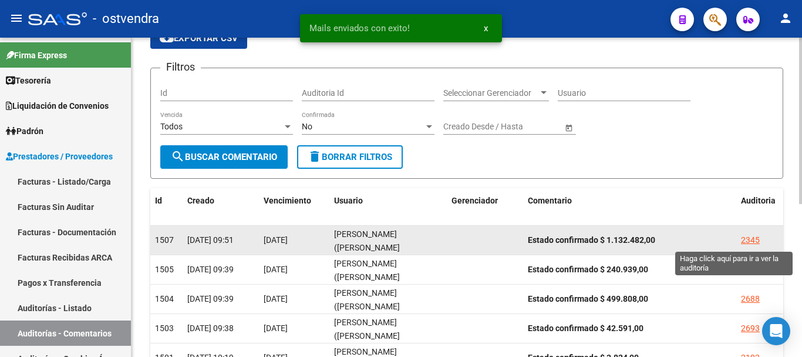
click at [758, 241] on div "2345" at bounding box center [750, 240] width 19 height 14
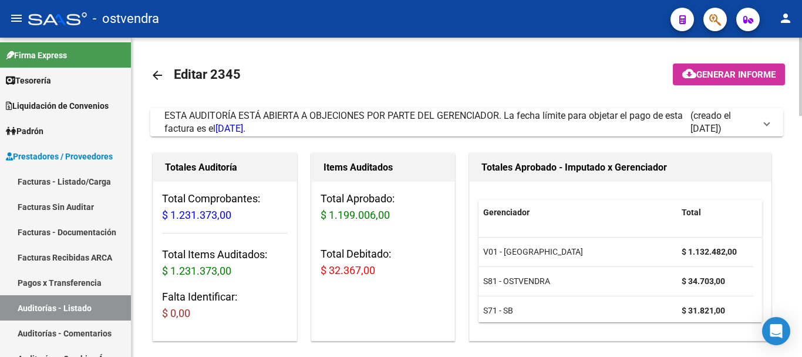
click at [399, 128] on div "ESTA AUDITORÍA ESTÁ ABIERTA A OBJECIONES POR PARTE DEL GERENCIADOR. La fecha lí…" at bounding box center [427, 122] width 526 height 26
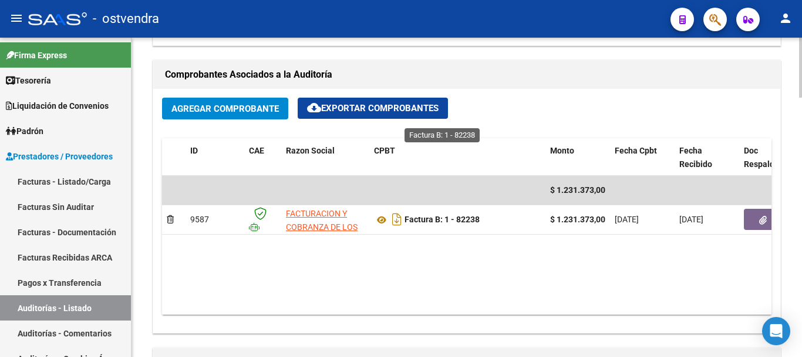
scroll to position [905, 0]
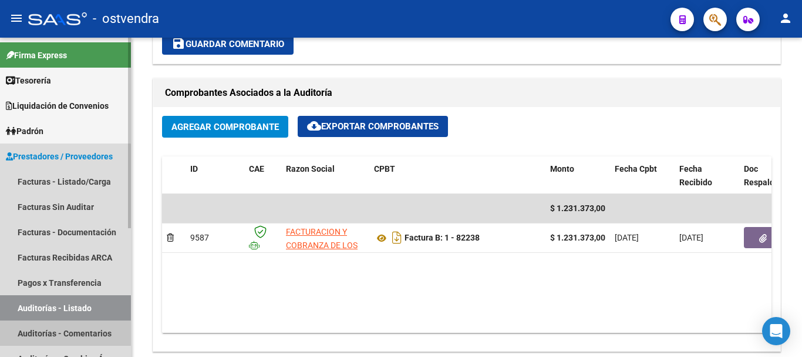
drag, startPoint x: 49, startPoint y: 328, endPoint x: 80, endPoint y: 311, distance: 35.0
click at [50, 329] on link "Auditorías - Comentarios" at bounding box center [65, 332] width 131 height 25
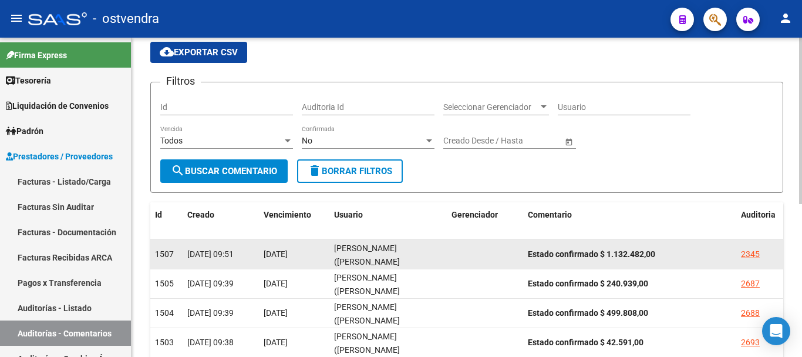
scroll to position [117, 0]
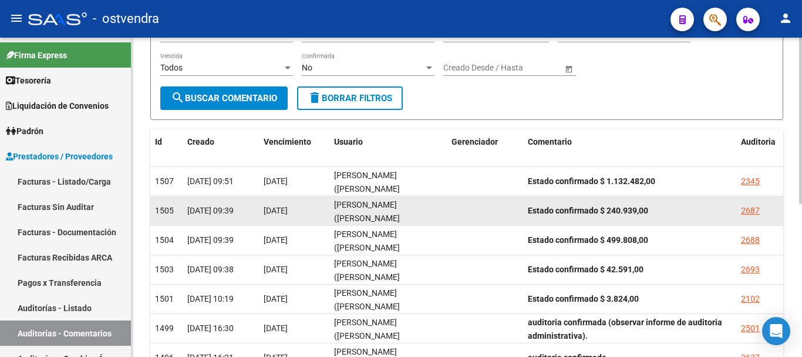
click at [760, 213] on div "2687" at bounding box center [760, 211] width 38 height 14
click at [756, 214] on div "2687" at bounding box center [750, 211] width 19 height 14
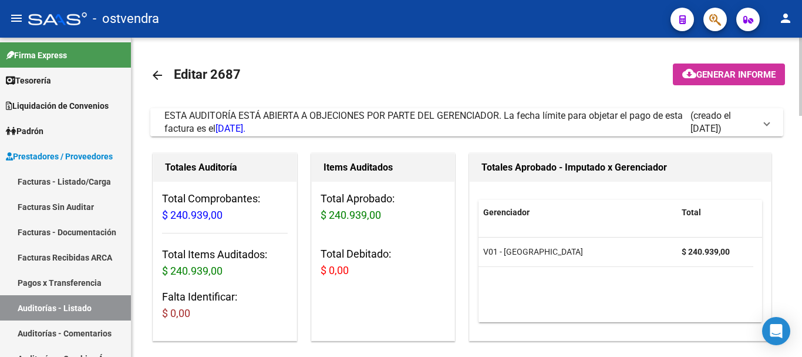
click at [561, 124] on div "ESTA AUDITORÍA ESTÁ ABIERTA A OBJECIONES POR PARTE DEL GERENCIADOR. La fecha lí…" at bounding box center [427, 122] width 526 height 26
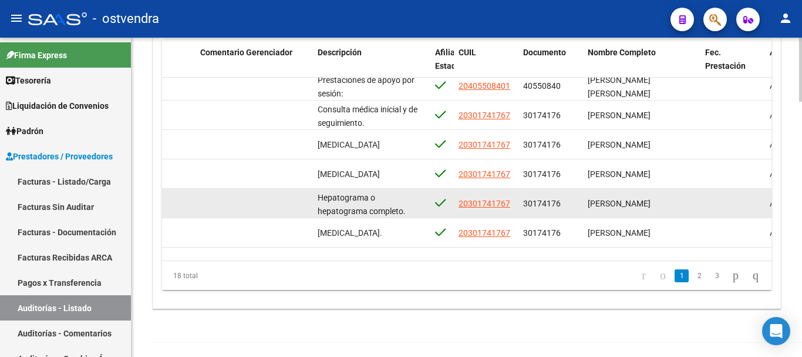
scroll to position [0, 498]
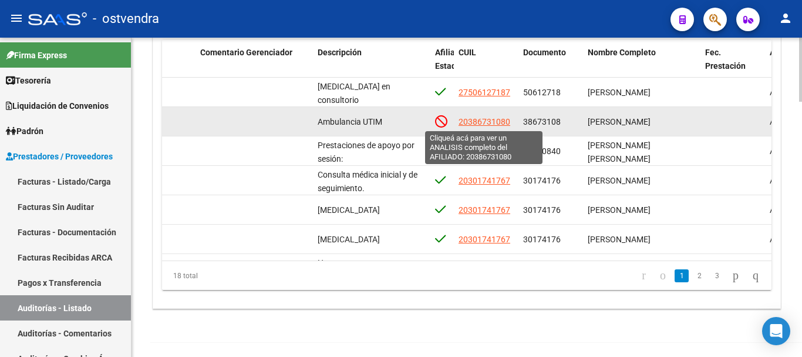
click at [492, 120] on span "20386731080" at bounding box center [485, 121] width 52 height 9
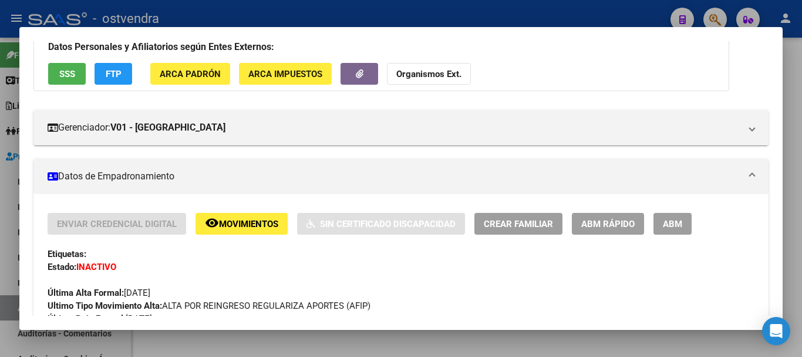
scroll to position [117, 0]
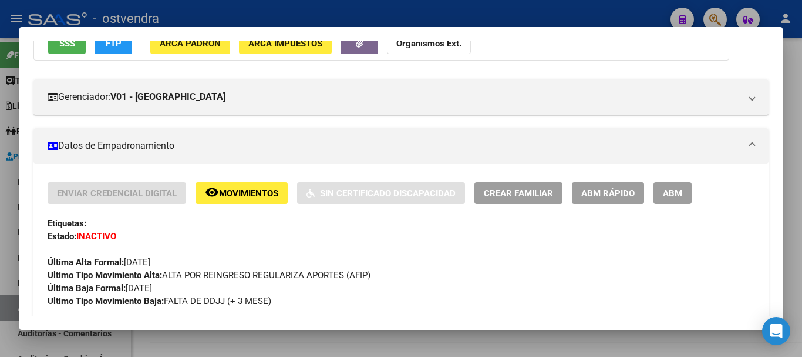
click at [254, 335] on div at bounding box center [401, 178] width 802 height 357
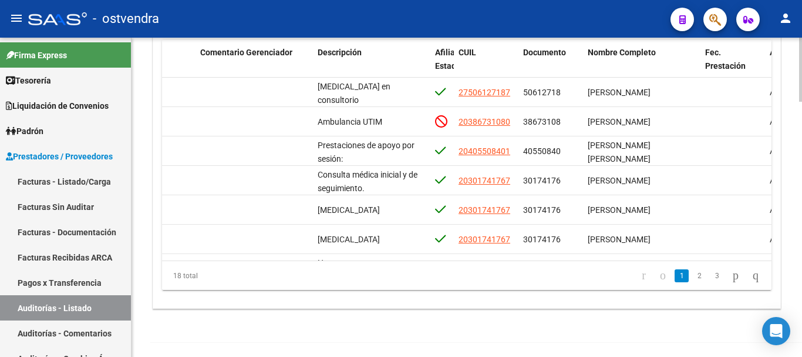
click at [527, 267] on datatable-pager "1 2 3" at bounding box center [527, 275] width 478 height 20
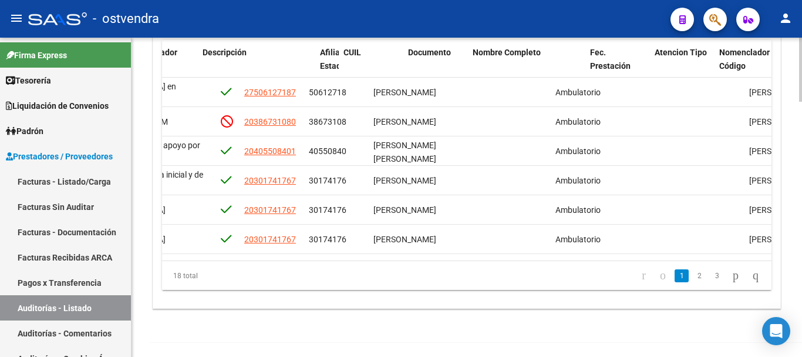
scroll to position [0, 443]
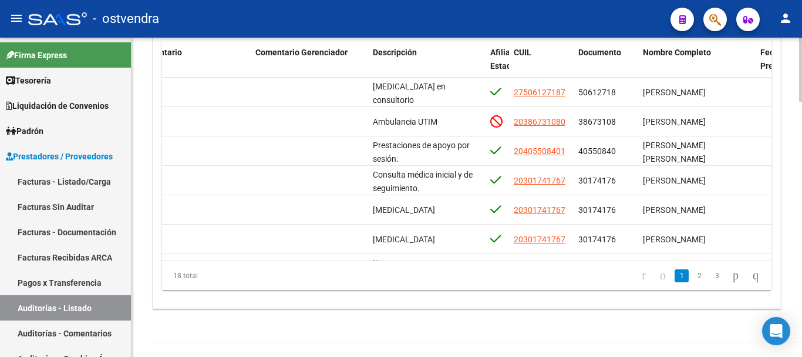
drag, startPoint x: 443, startPoint y: 261, endPoint x: 399, endPoint y: 264, distance: 44.1
click at [397, 278] on div "18 total 1 2 3" at bounding box center [467, 275] width 610 height 29
drag, startPoint x: 400, startPoint y: 262, endPoint x: 379, endPoint y: 275, distance: 24.6
click at [379, 275] on div "18 total 1 2 3" at bounding box center [467, 275] width 610 height 29
drag, startPoint x: 381, startPoint y: 265, endPoint x: 358, endPoint y: 268, distance: 23.7
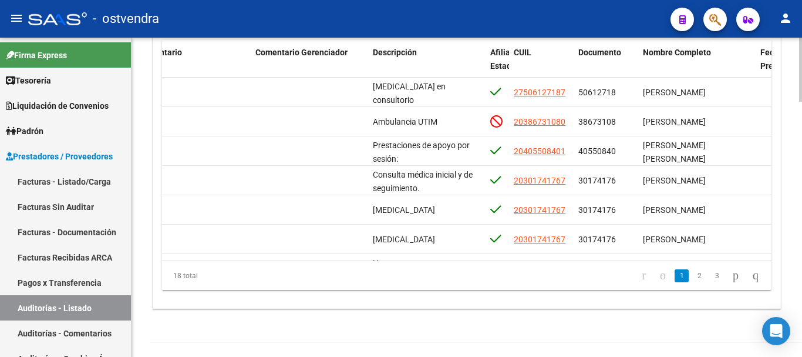
click at [358, 268] on datatable-pager "1 2 3" at bounding box center [527, 275] width 478 height 20
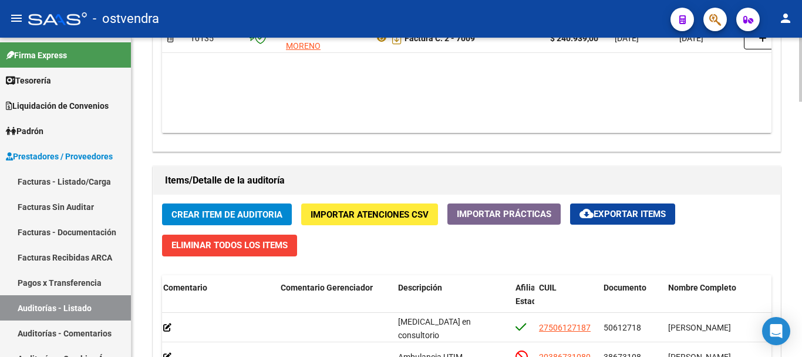
scroll to position [822, 0]
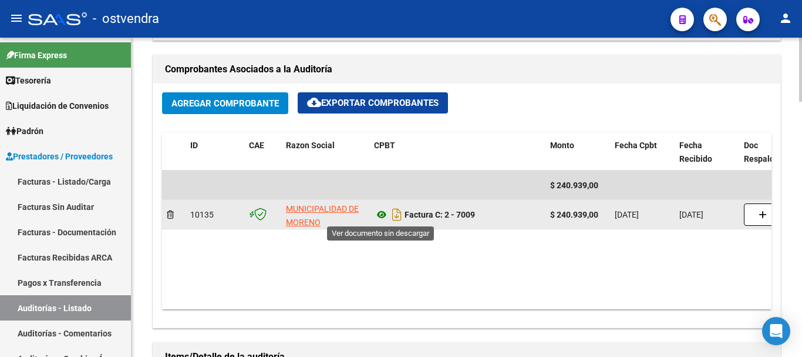
click at [382, 214] on icon at bounding box center [381, 214] width 15 height 14
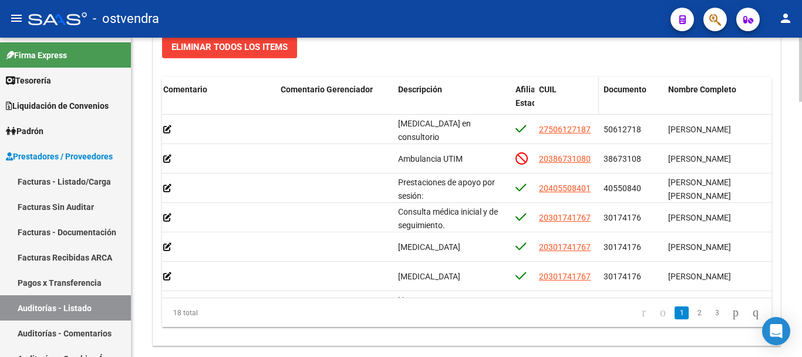
scroll to position [1233, 0]
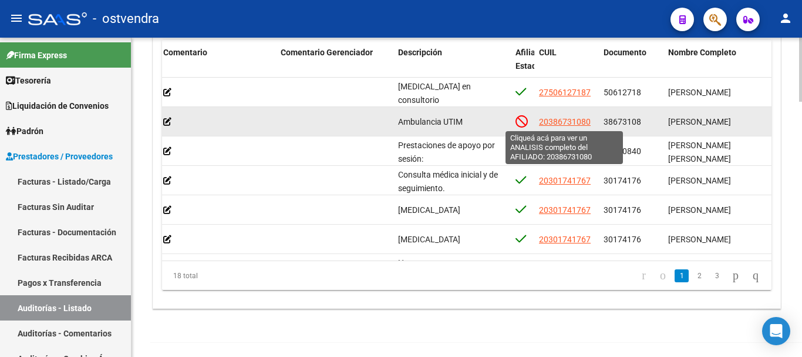
click at [567, 125] on span "20386731080" at bounding box center [565, 121] width 52 height 9
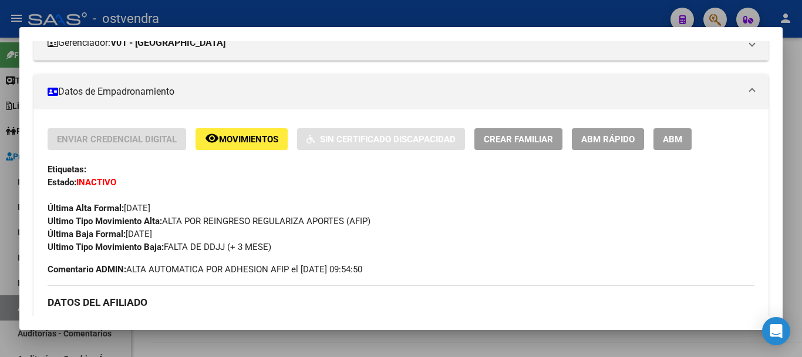
scroll to position [176, 0]
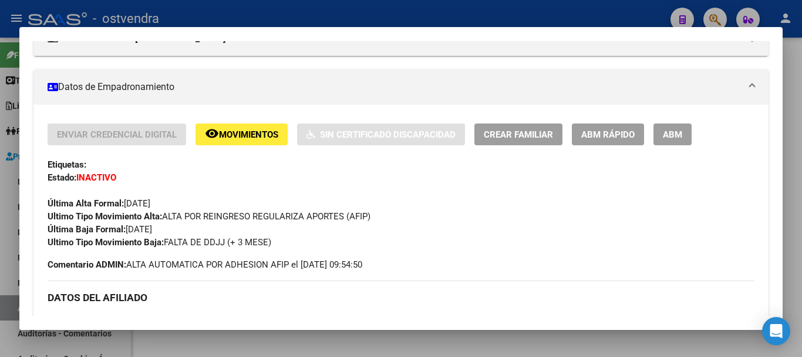
click at [329, 335] on div at bounding box center [401, 178] width 802 height 357
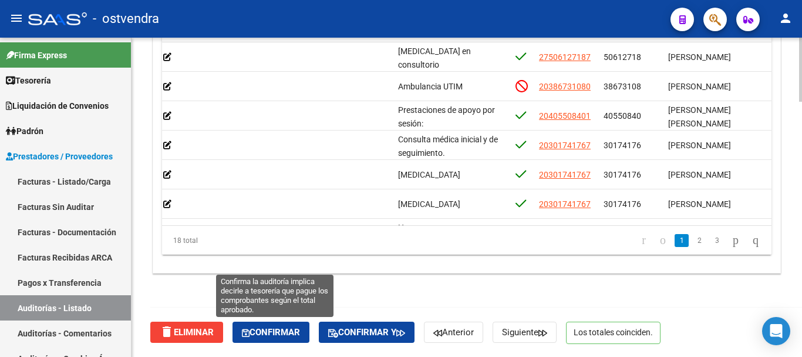
click at [270, 332] on span "Confirmar" at bounding box center [271, 332] width 58 height 11
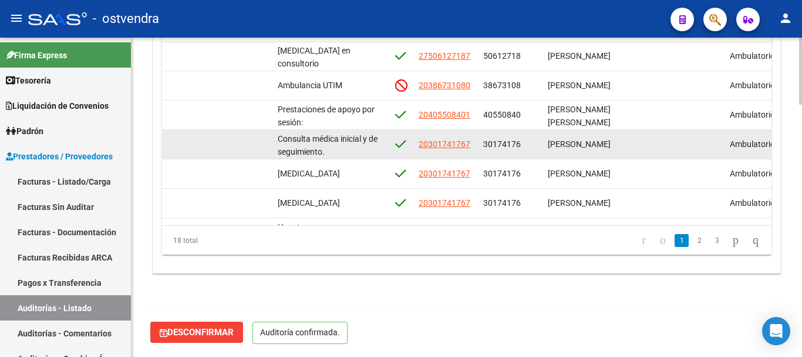
scroll to position [0, 500]
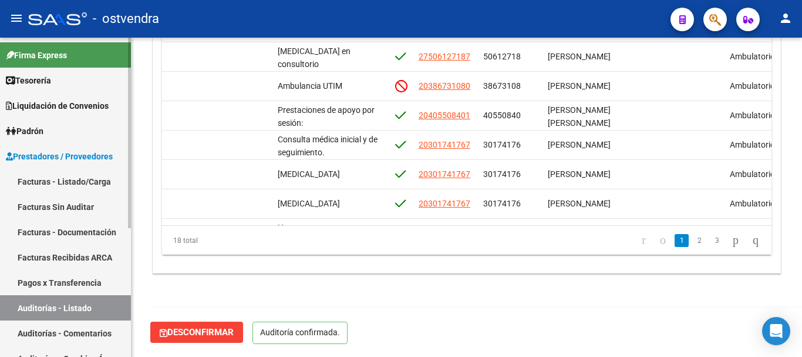
click at [71, 337] on link "Auditorías - Comentarios" at bounding box center [65, 332] width 131 height 25
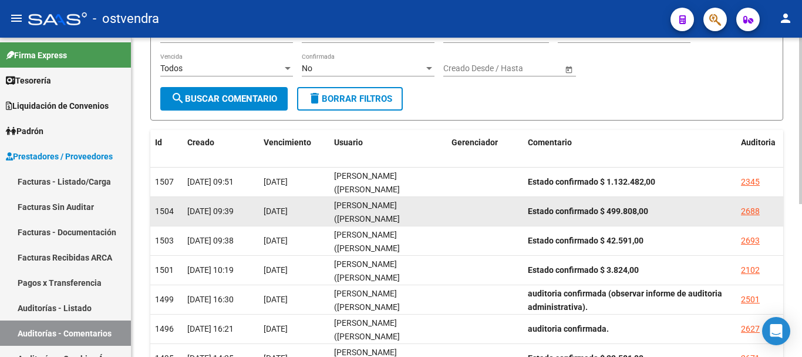
scroll to position [117, 0]
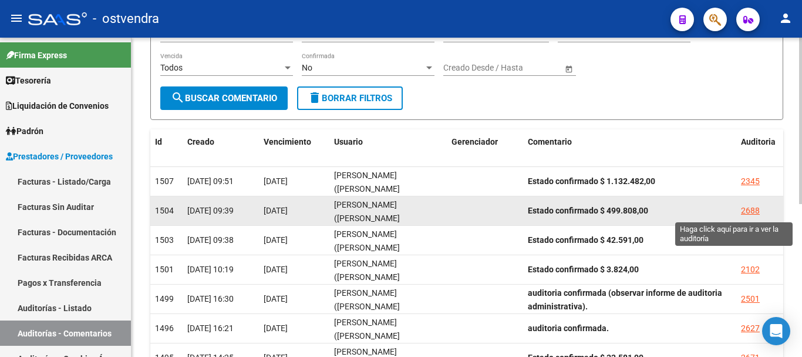
click at [757, 208] on div "2688" at bounding box center [750, 211] width 19 height 14
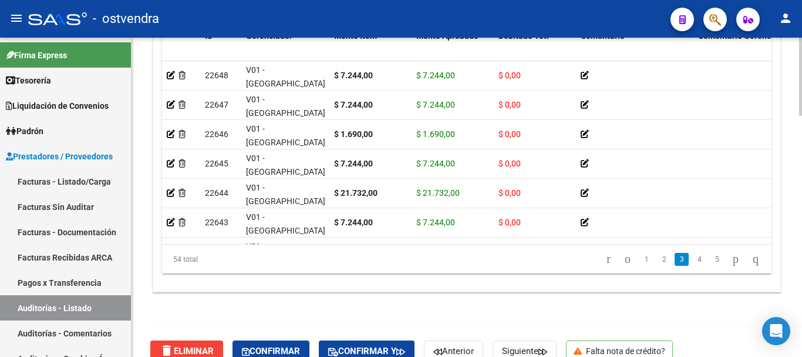
scroll to position [981, 0]
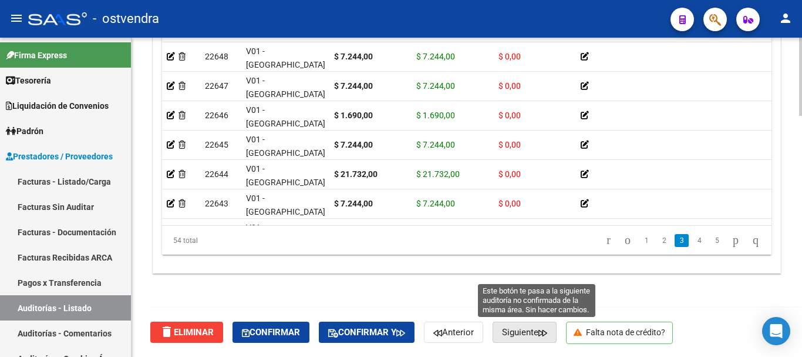
click at [547, 334] on icon "button" at bounding box center [543, 332] width 9 height 9
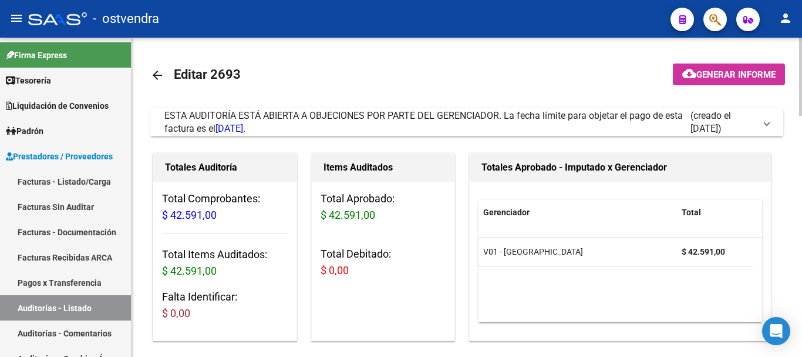
click at [371, 132] on div "ESTA AUDITORÍA ESTÁ ABIERTA A OBJECIONES POR PARTE DEL GERENCIADOR. La fecha lí…" at bounding box center [427, 122] width 526 height 26
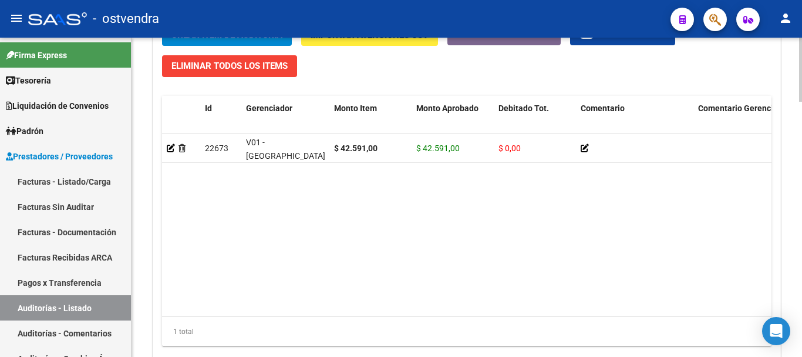
scroll to position [1269, 0]
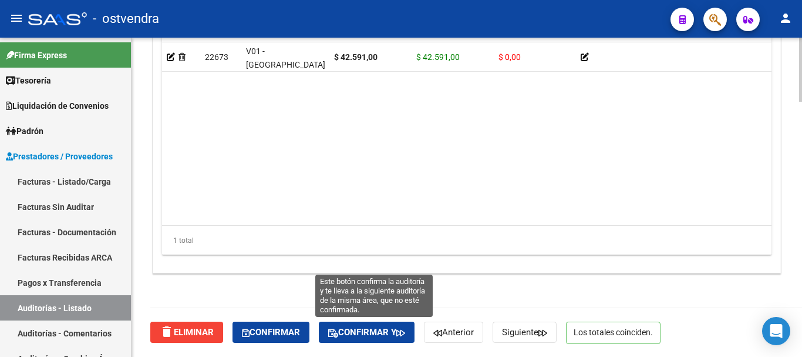
click at [375, 328] on span "Confirmar y" at bounding box center [366, 332] width 77 height 11
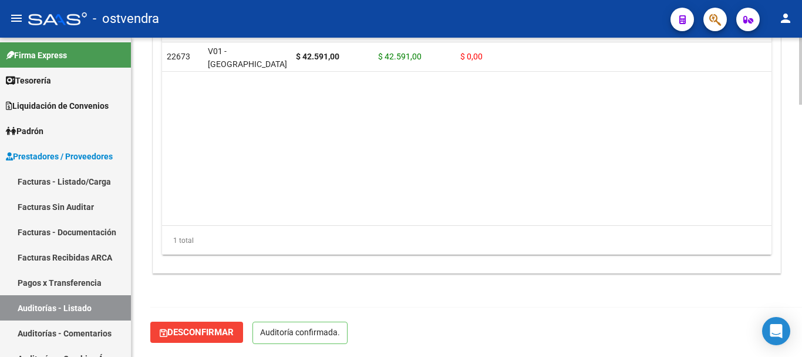
scroll to position [1199, 0]
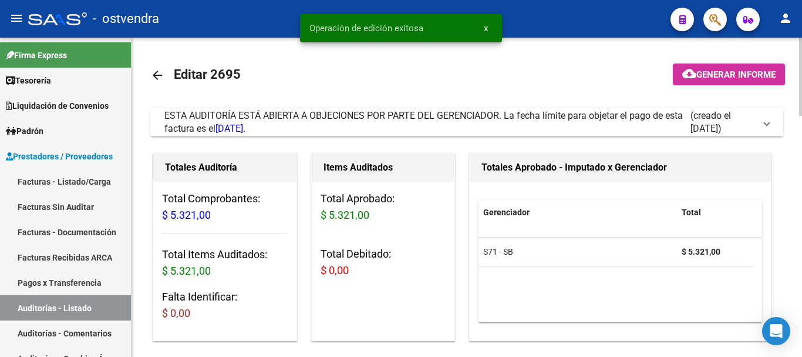
click at [368, 116] on span "ESTA AUDITORÍA ESTÁ ABIERTA A OBJECIONES POR PARTE DEL GERENCIADOR. La fecha lí…" at bounding box center [423, 122] width 519 height 24
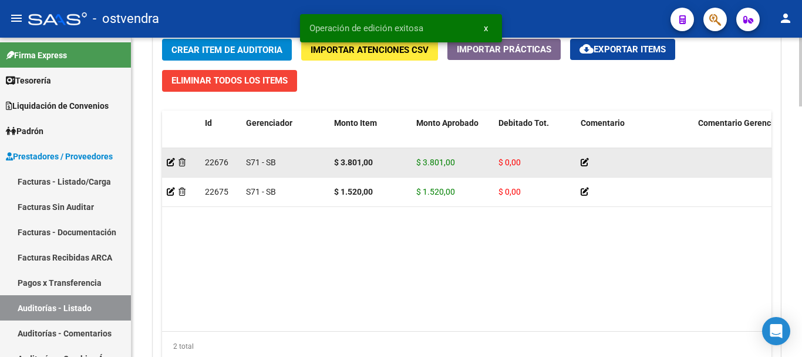
scroll to position [1163, 0]
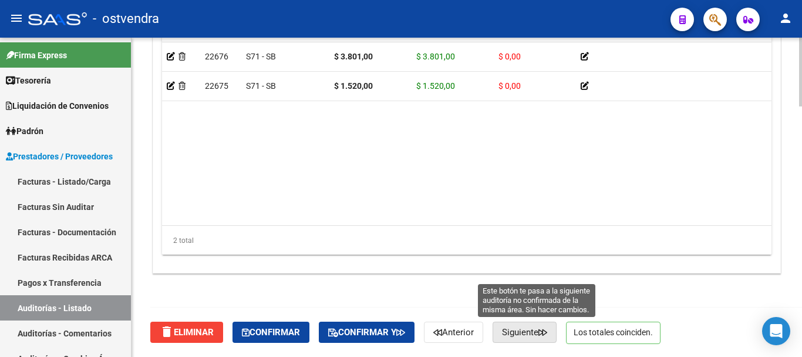
click at [523, 331] on span "Siguiente" at bounding box center [524, 332] width 45 height 11
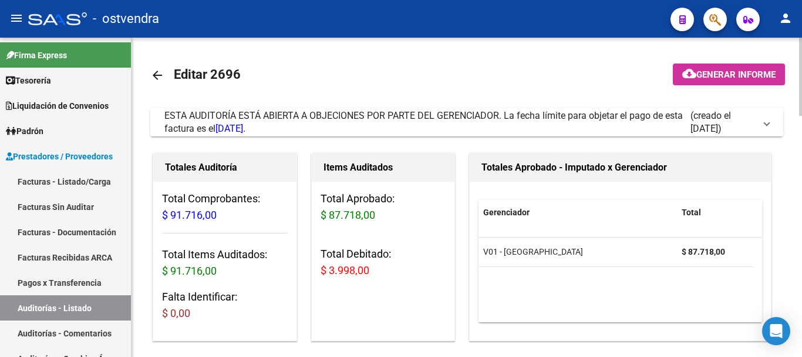
click at [391, 130] on div "ESTA AUDITORÍA ESTÁ ABIERTA A OBJECIONES POR PARTE DEL GERENCIADOR. La fecha lí…" at bounding box center [427, 122] width 526 height 26
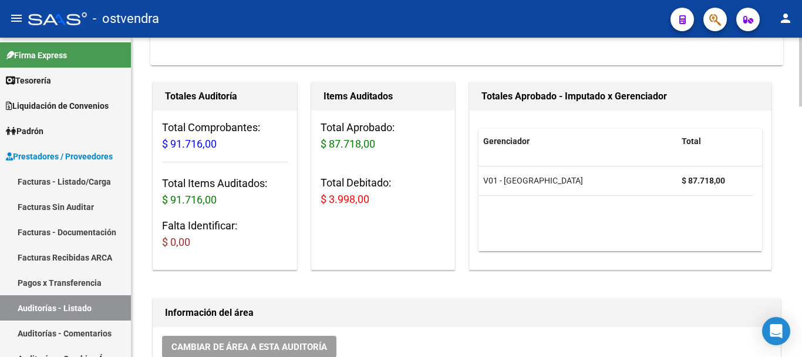
scroll to position [352, 0]
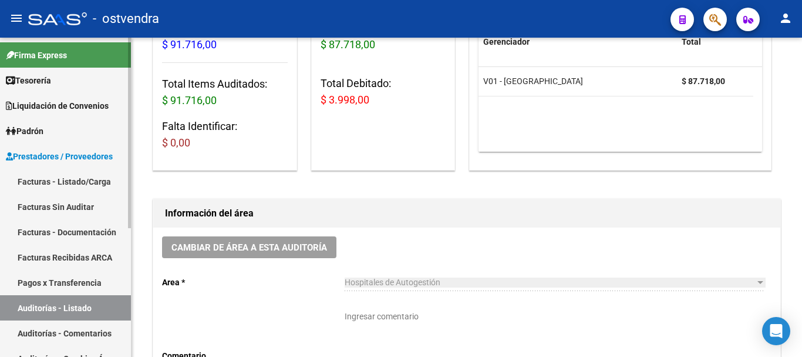
click at [29, 334] on link "Auditorías - Comentarios" at bounding box center [65, 332] width 131 height 25
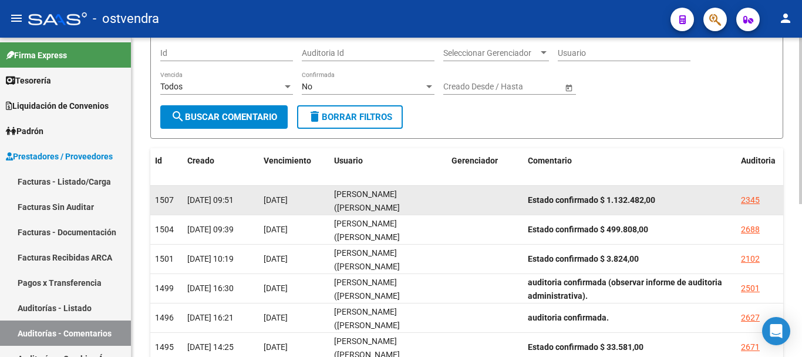
scroll to position [117, 0]
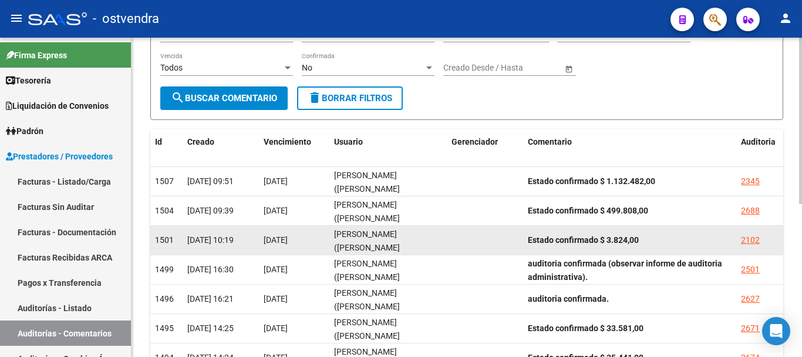
click at [761, 246] on div "2102" at bounding box center [760, 240] width 38 height 14
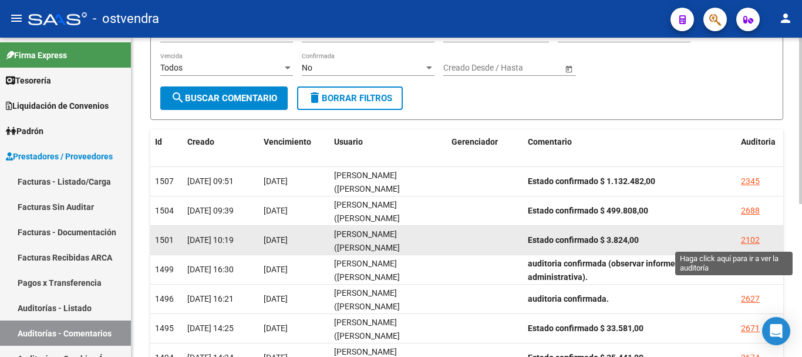
click at [756, 236] on div "2102" at bounding box center [750, 240] width 19 height 14
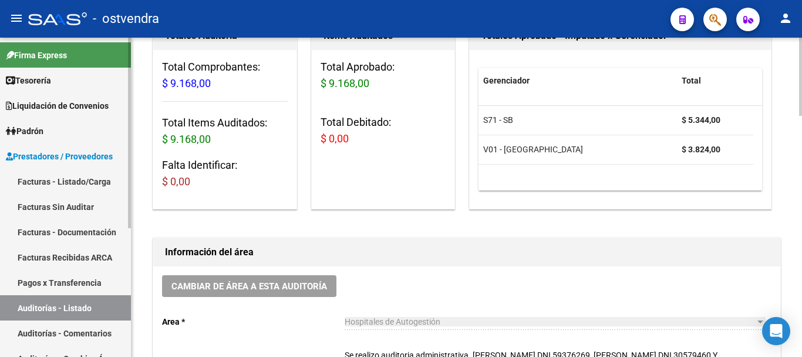
scroll to position [176, 0]
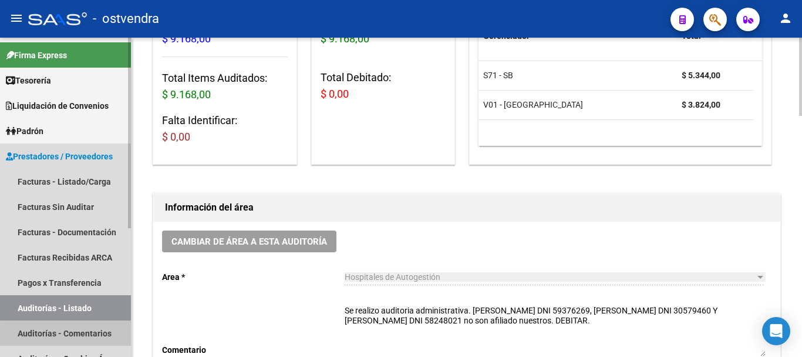
click at [88, 335] on link "Auditorías - Comentarios" at bounding box center [65, 332] width 131 height 25
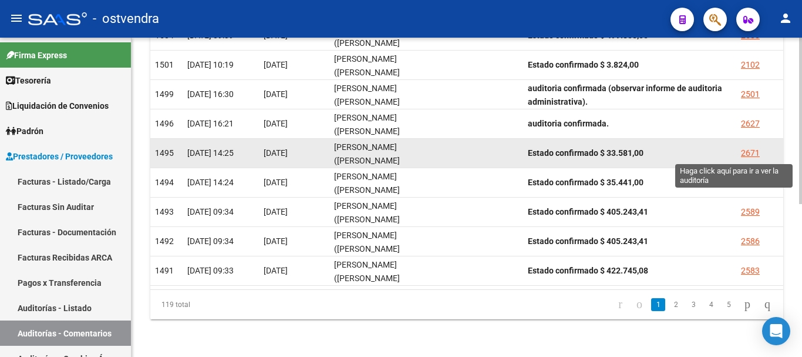
click at [755, 153] on div "2671" at bounding box center [750, 153] width 19 height 14
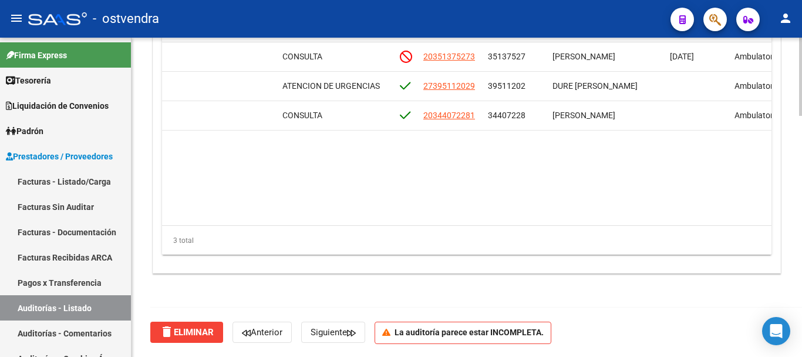
scroll to position [0, 544]
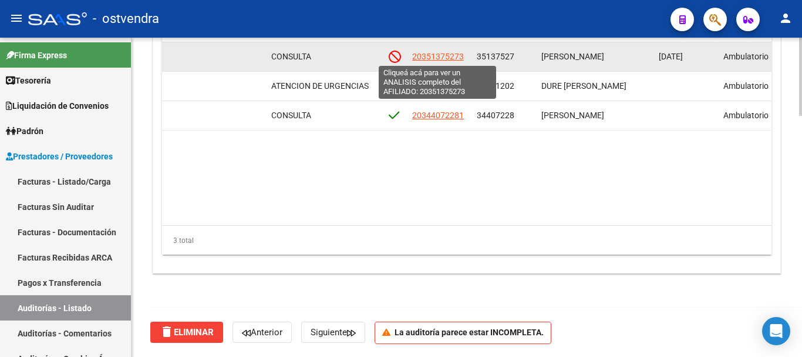
click at [425, 52] on span "20351375273" at bounding box center [438, 56] width 52 height 9
type textarea "20351375273"
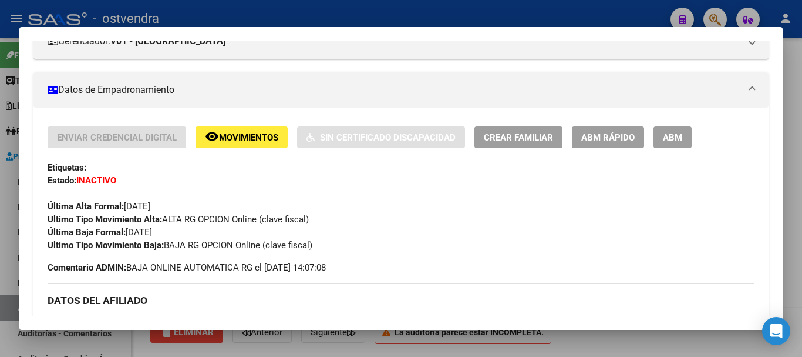
scroll to position [176, 0]
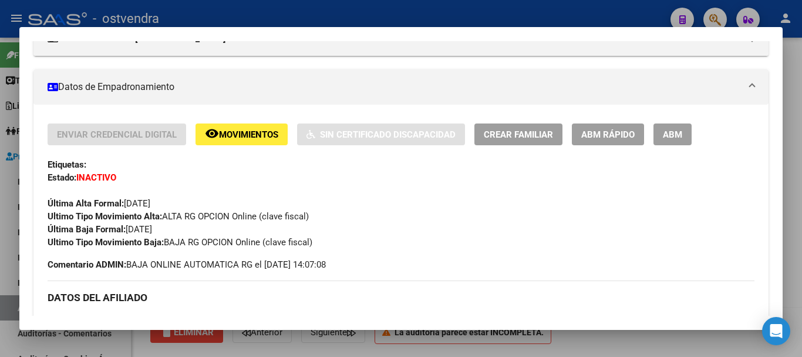
click at [563, 349] on div at bounding box center [401, 178] width 802 height 357
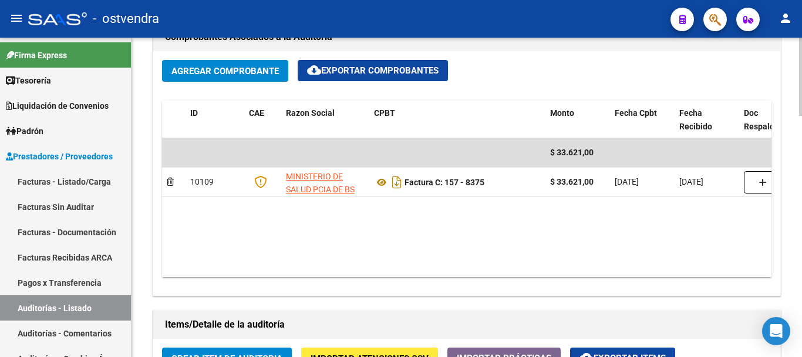
scroll to position [570, 0]
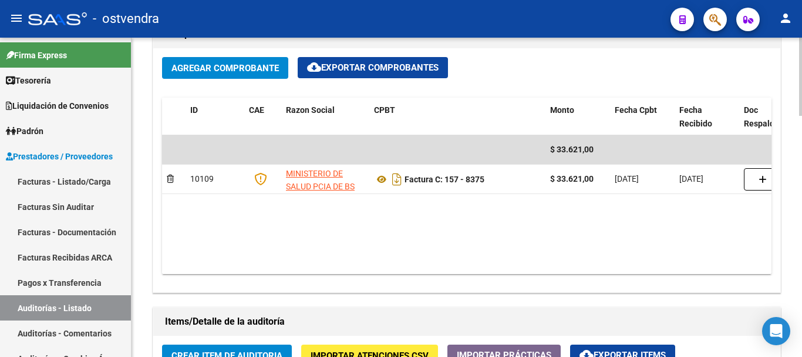
drag, startPoint x: 462, startPoint y: 264, endPoint x: 514, endPoint y: 273, distance: 52.5
click at [514, 273] on datatable-body "$ 33.621,00 10109 MINISTERIO DE SALUD PCIA DE BS AS O. P. Factura C: 157 - 8375…" at bounding box center [467, 204] width 610 height 139
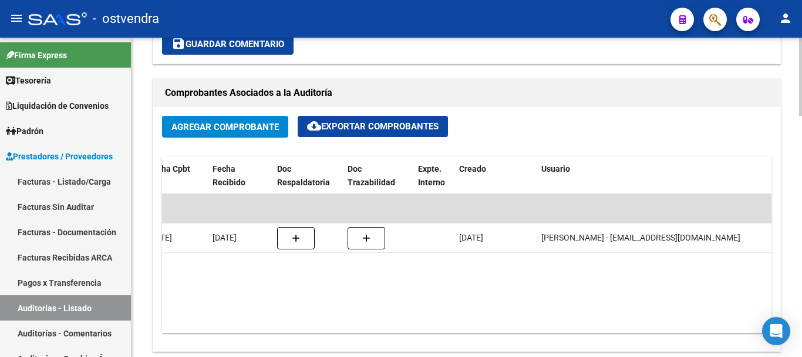
scroll to position [0, 0]
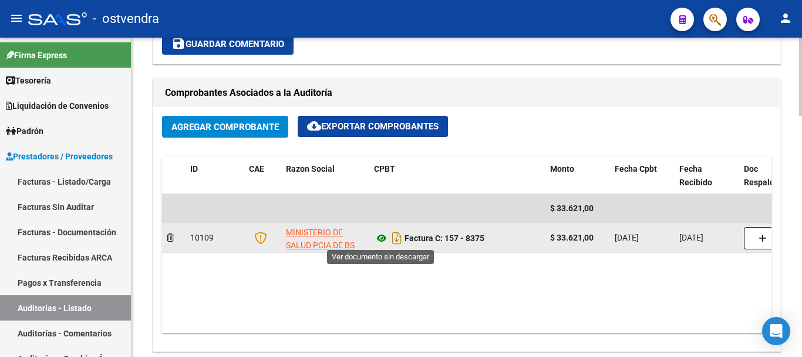
click at [382, 235] on icon at bounding box center [381, 238] width 15 height 14
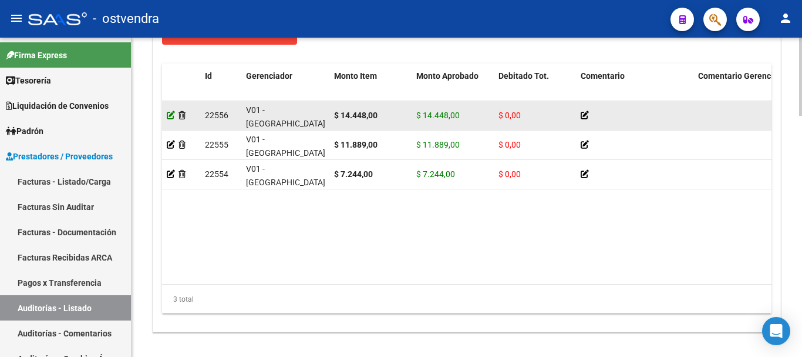
click at [174, 112] on icon at bounding box center [171, 115] width 8 height 8
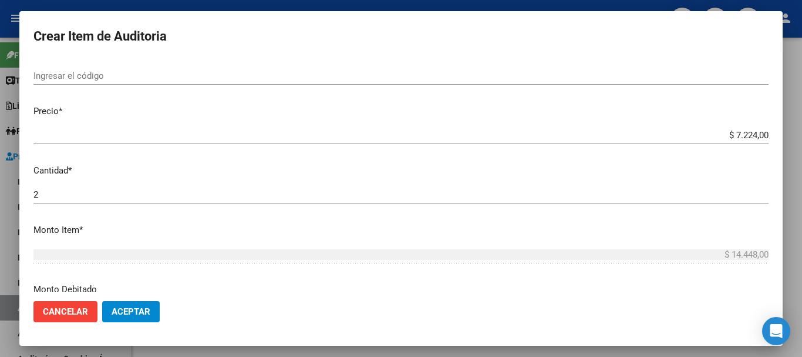
scroll to position [235, 0]
click at [745, 137] on input "$ 7.224,00" at bounding box center [400, 136] width 735 height 11
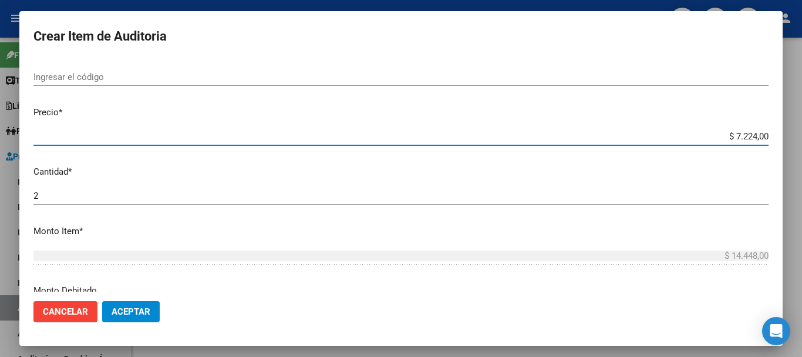
type input "$ 724,00"
type input "$ 1.448,00"
type input "$ 7.244,00"
type input "$ 14.488,00"
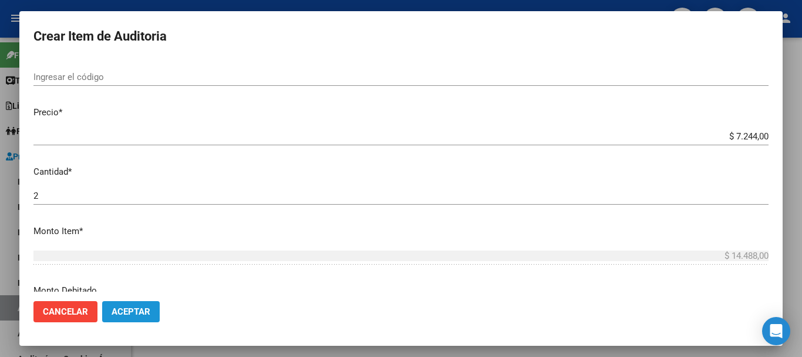
click at [150, 304] on button "Aceptar" at bounding box center [131, 311] width 58 height 21
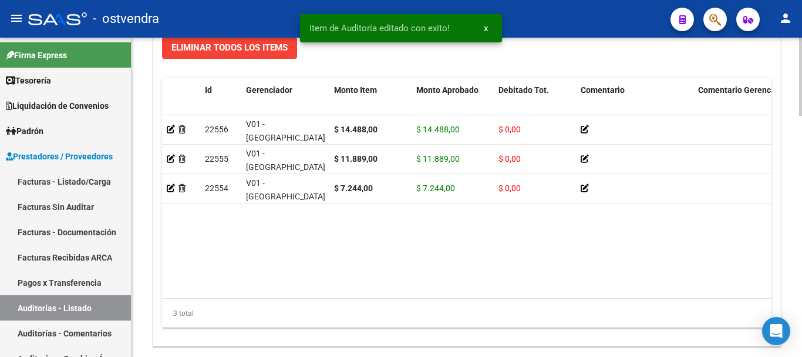
scroll to position [981, 0]
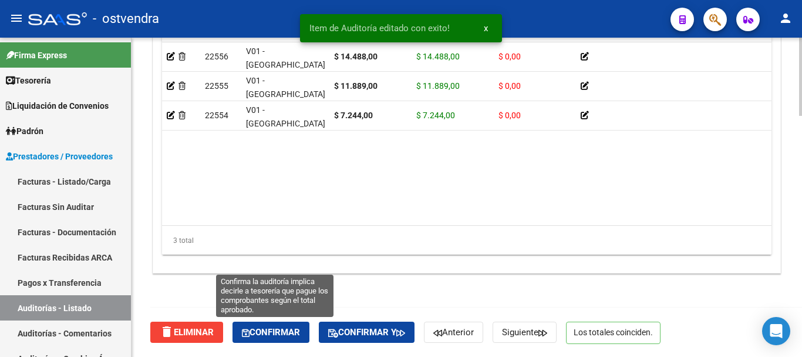
click at [296, 331] on span "Confirmar" at bounding box center [271, 332] width 58 height 11
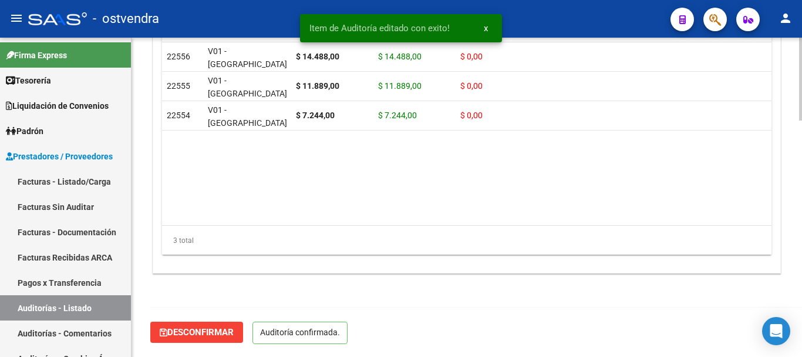
scroll to position [912, 0]
drag, startPoint x: 60, startPoint y: 331, endPoint x: 117, endPoint y: 321, distance: 57.7
click at [60, 331] on link "Auditorías - Comentarios" at bounding box center [65, 332] width 131 height 25
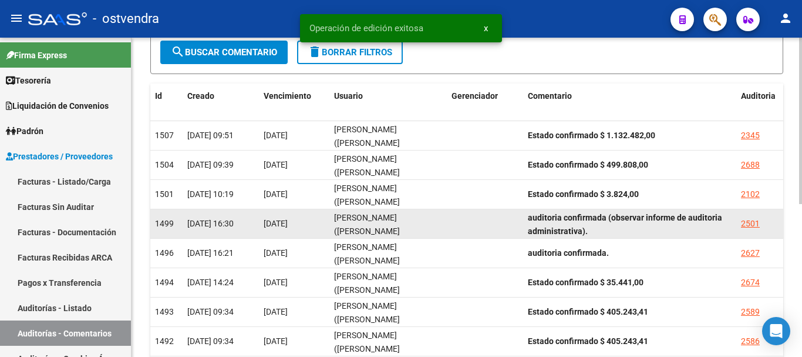
scroll to position [176, 0]
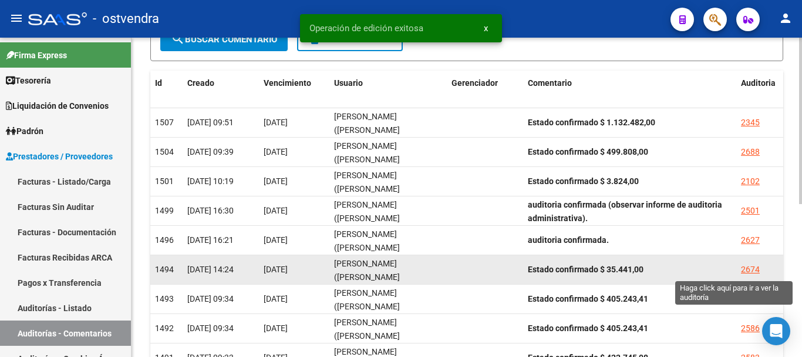
click at [756, 271] on div "2674" at bounding box center [750, 270] width 19 height 14
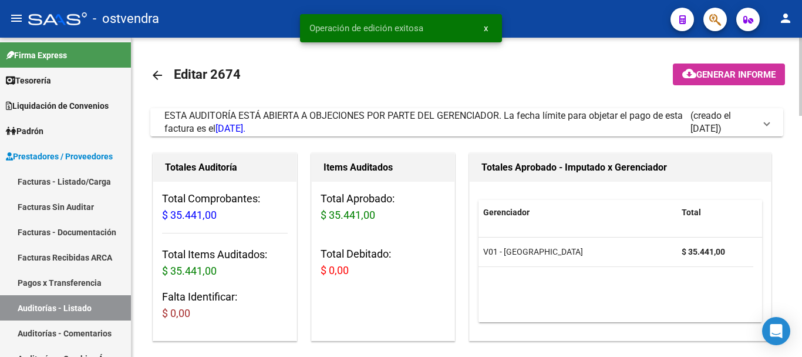
click at [438, 115] on span "ESTA AUDITORÍA ESTÁ ABIERTA A OBJECIONES POR PARTE DEL GERENCIADOR. La fecha lí…" at bounding box center [423, 122] width 519 height 24
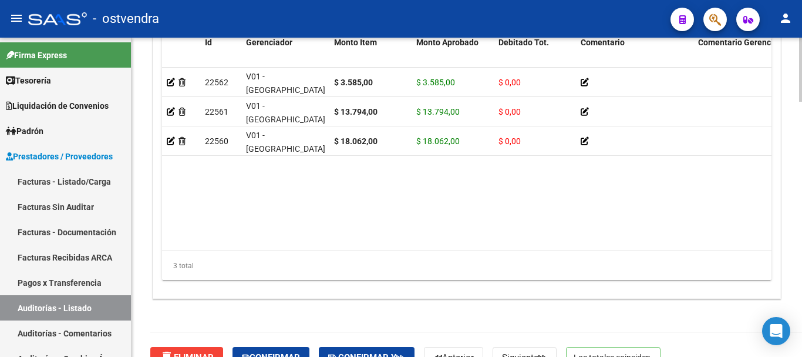
scroll to position [1269, 0]
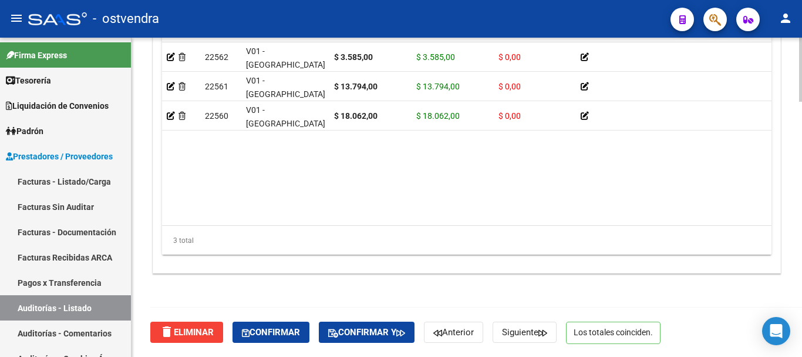
drag, startPoint x: 378, startPoint y: 226, endPoint x: 419, endPoint y: 224, distance: 41.7
click at [419, 224] on div "Id Gerenciador Monto Item Monto Aprobado Debitado Tot. Comentario Comentario Ge…" at bounding box center [467, 130] width 610 height 250
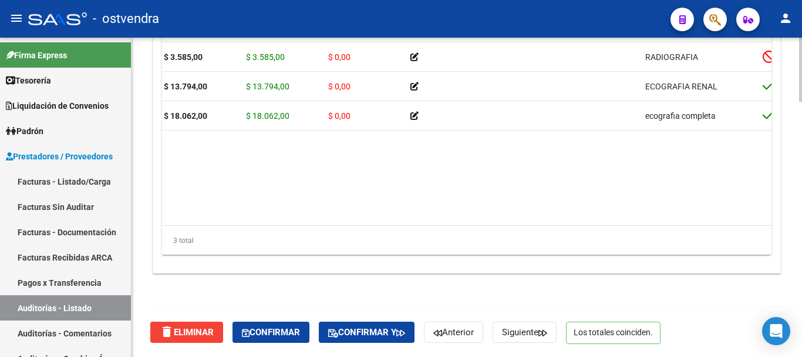
scroll to position [0, 525]
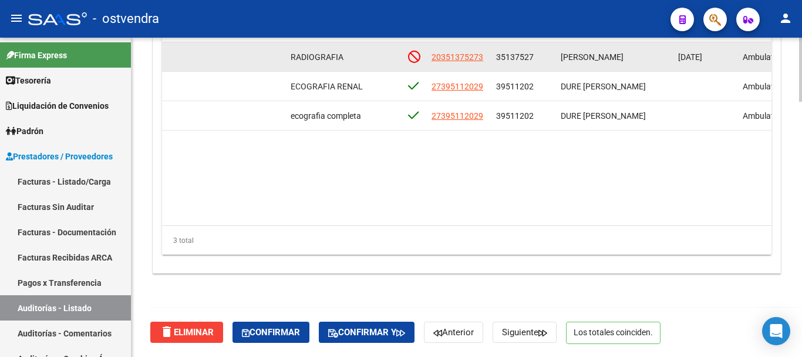
click at [460, 48] on datatable-body-cell "20351375273" at bounding box center [459, 56] width 65 height 29
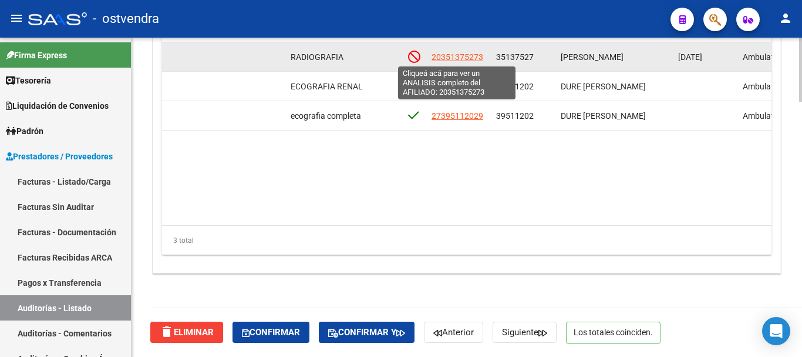
click at [455, 56] on span "20351375273" at bounding box center [458, 56] width 52 height 9
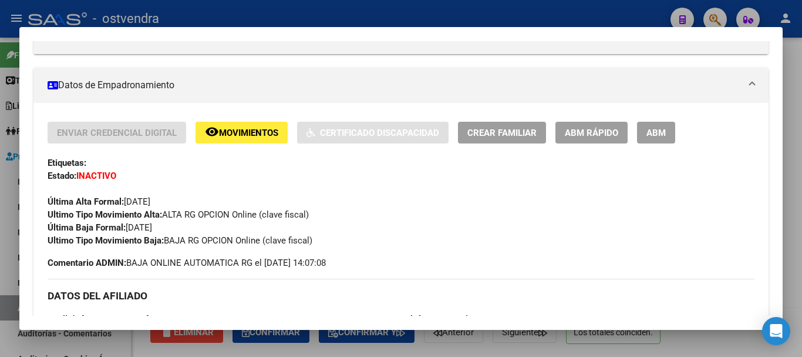
scroll to position [179, 0]
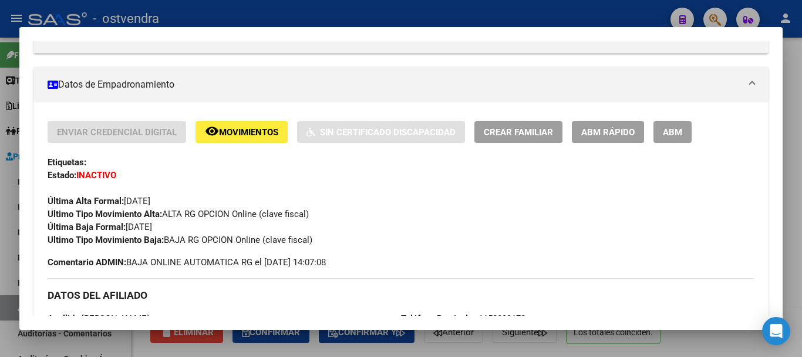
click at [420, 354] on div at bounding box center [401, 178] width 802 height 357
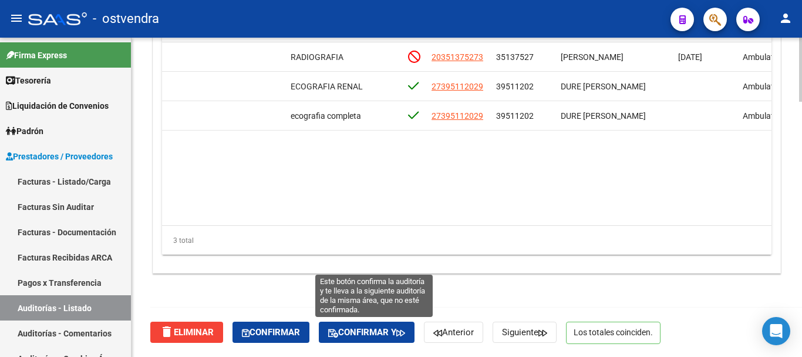
click at [395, 333] on span "Confirmar y" at bounding box center [366, 332] width 77 height 11
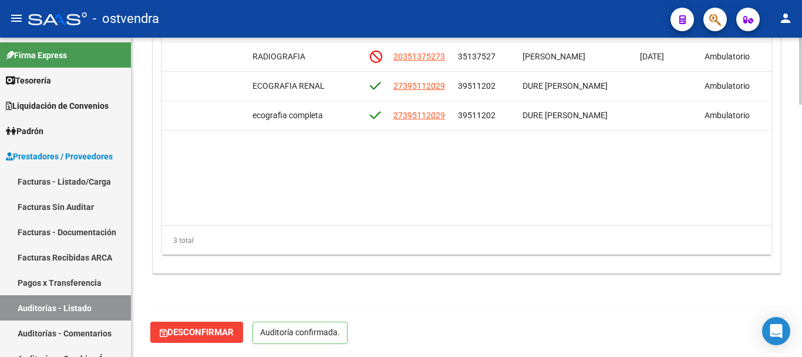
scroll to position [1199, 0]
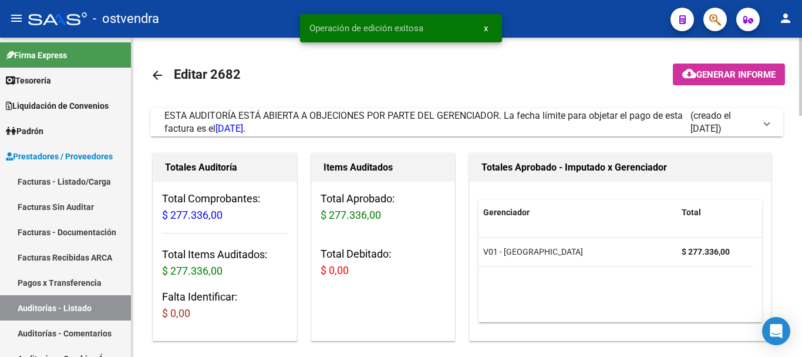
click at [336, 115] on span "ESTA AUDITORÍA ESTÁ ABIERTA A OBJECIONES POR PARTE DEL GERENCIADOR. La fecha lí…" at bounding box center [423, 122] width 519 height 24
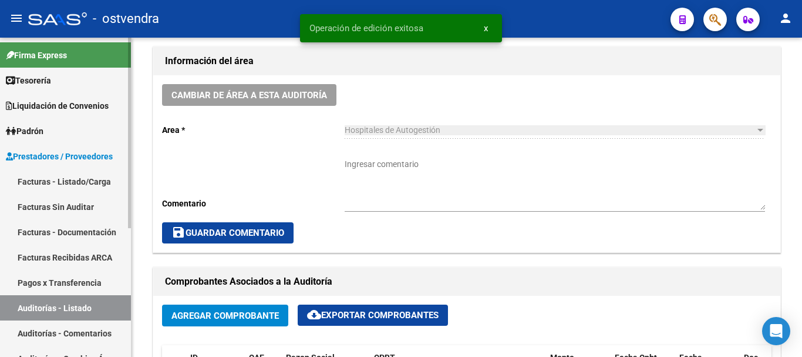
scroll to position [587, 0]
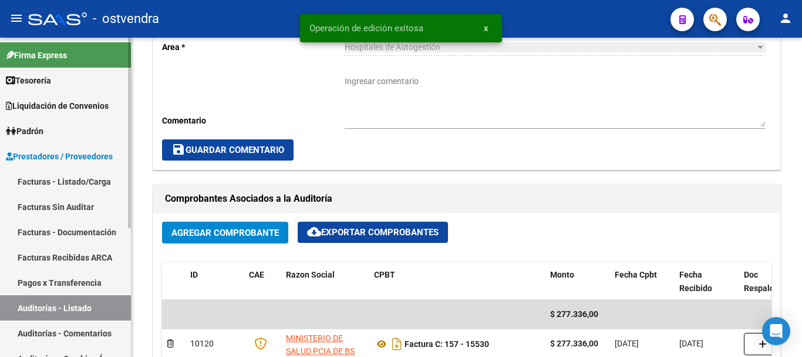
click at [53, 328] on link "Auditorías - Comentarios" at bounding box center [65, 332] width 131 height 25
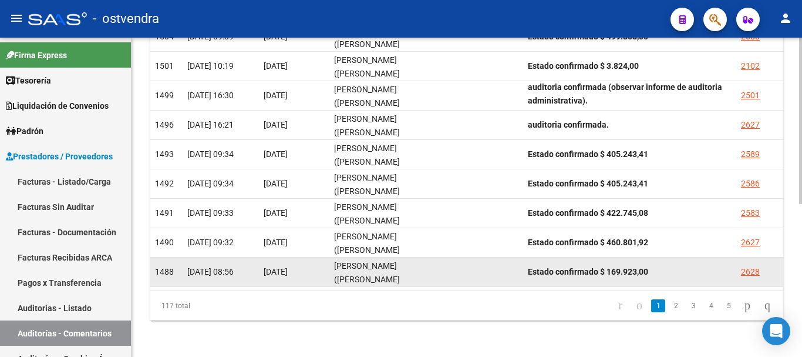
scroll to position [293, 0]
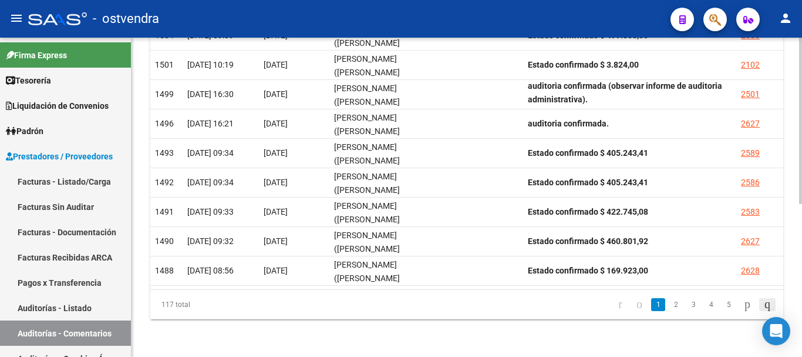
click at [771, 306] on icon "go to last page" at bounding box center [767, 304] width 9 height 14
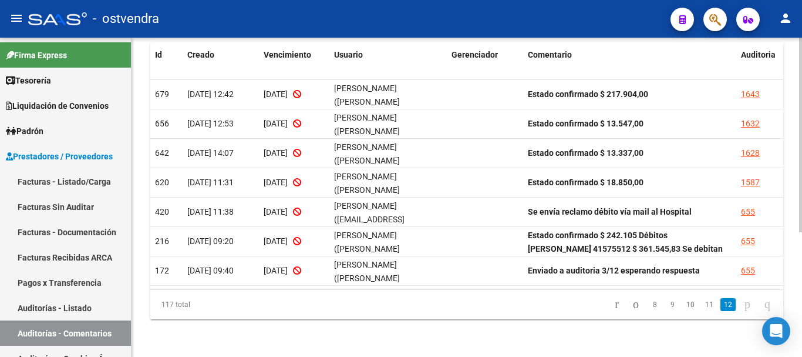
scroll to position [205, 0]
click at [683, 307] on link "10" at bounding box center [690, 304] width 15 height 13
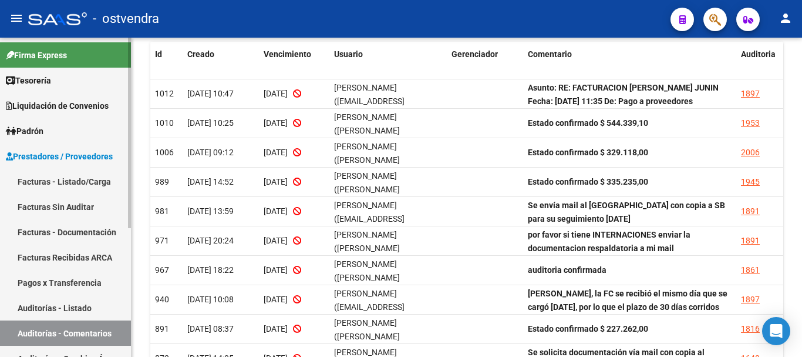
click at [36, 80] on span "Tesorería" at bounding box center [28, 80] width 45 height 13
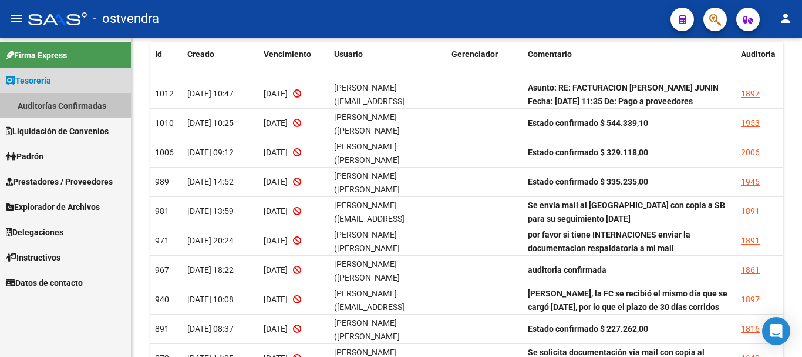
click at [49, 110] on link "Auditorías Confirmadas" at bounding box center [65, 105] width 131 height 25
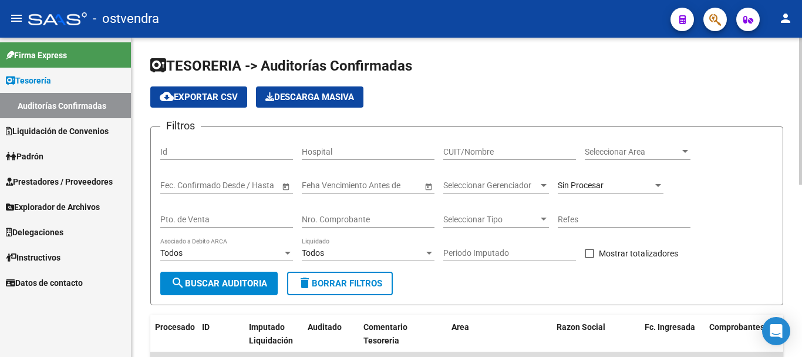
click at [321, 226] on div "Nro. Comprobante" at bounding box center [368, 215] width 133 height 23
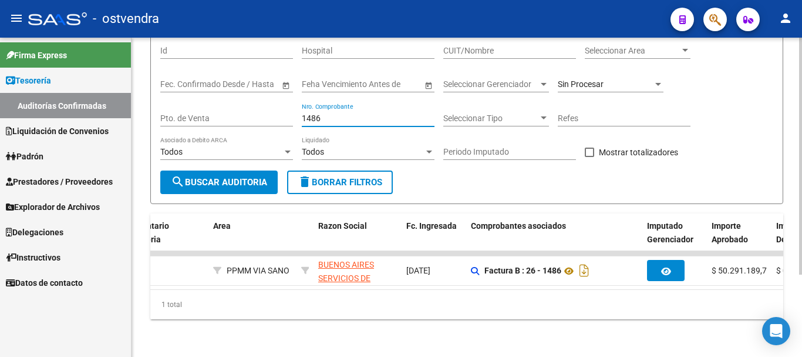
scroll to position [0, 373]
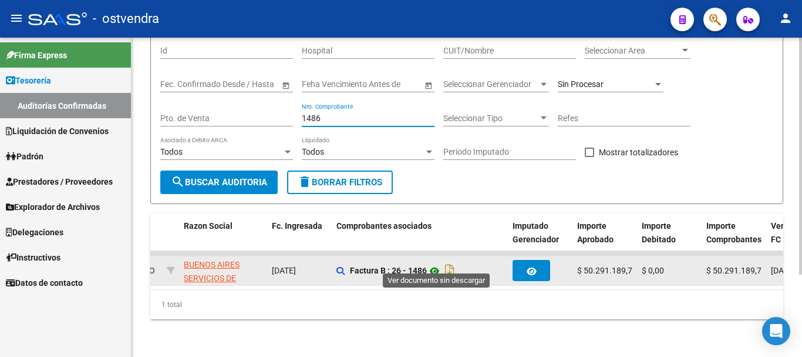
type input "1486"
click at [436, 264] on icon at bounding box center [434, 271] width 15 height 14
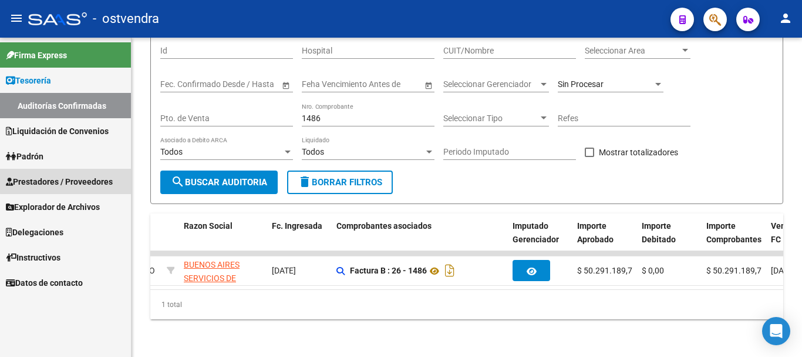
click at [76, 180] on span "Prestadores / Proveedores" at bounding box center [59, 181] width 107 height 13
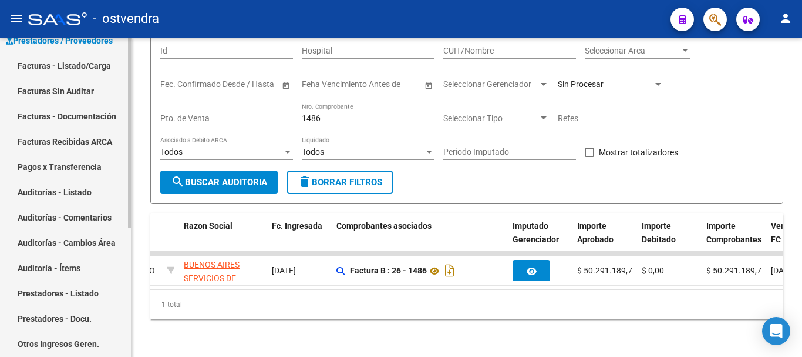
scroll to position [117, 0]
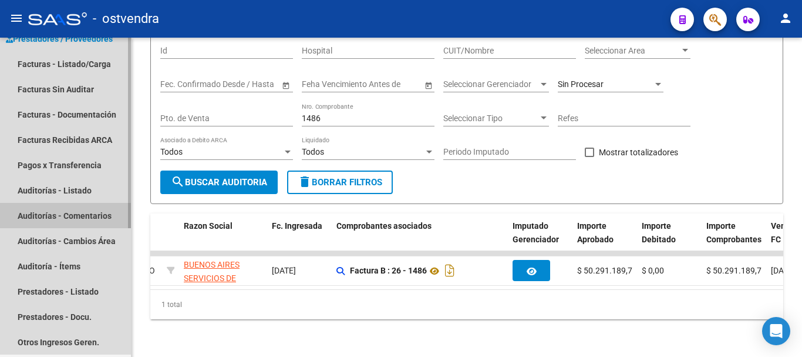
click at [84, 219] on link "Auditorías - Comentarios" at bounding box center [65, 215] width 131 height 25
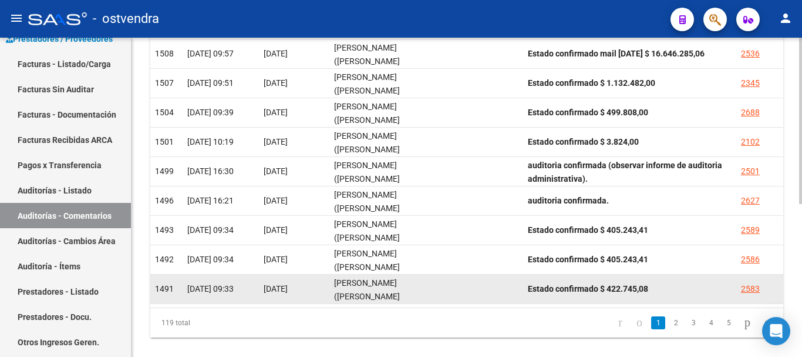
scroll to position [293, 0]
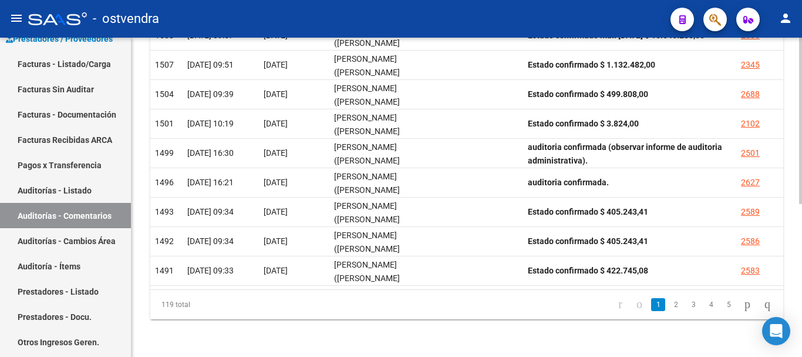
click at [669, 302] on link "2" at bounding box center [676, 304] width 14 height 13
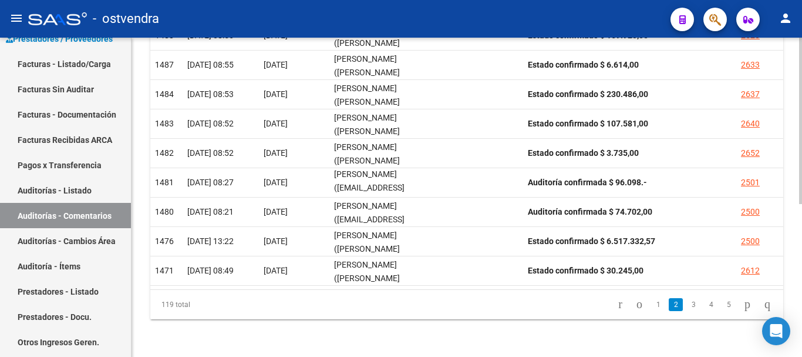
click at [690, 310] on li "3" at bounding box center [694, 304] width 18 height 20
click at [687, 301] on link "3" at bounding box center [694, 304] width 14 height 13
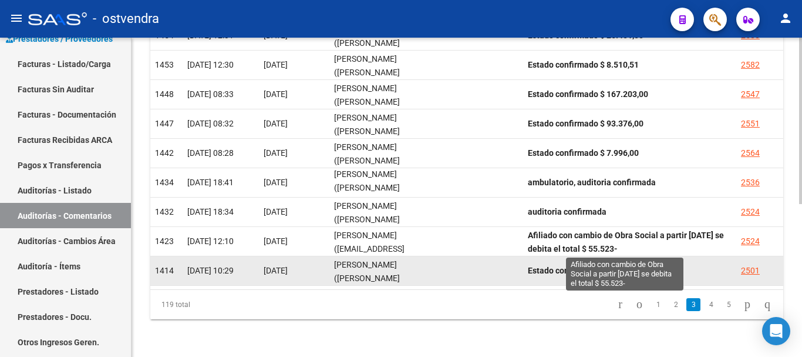
scroll to position [2, 0]
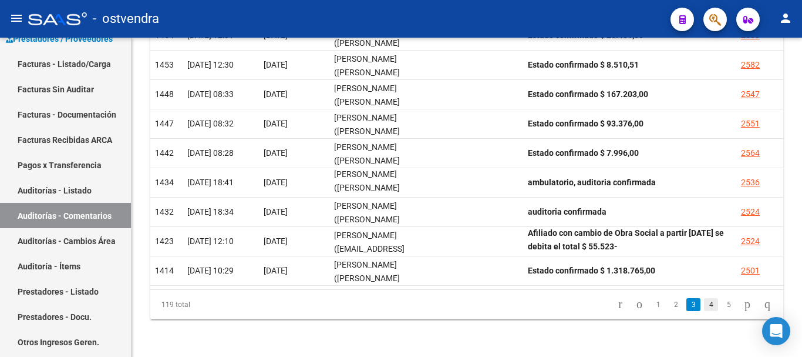
click at [704, 303] on link "4" at bounding box center [711, 304] width 14 height 13
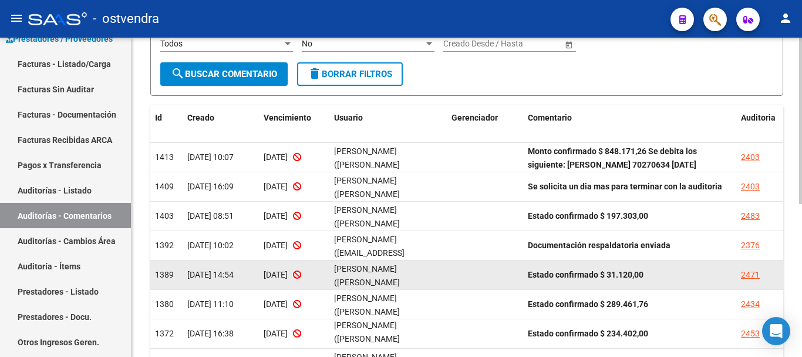
scroll to position [117, 0]
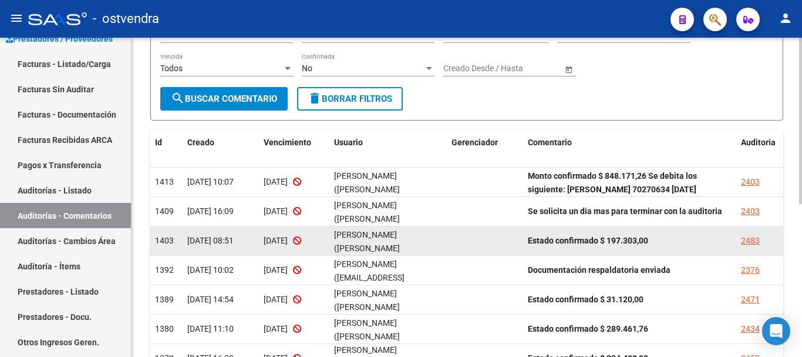
click at [758, 247] on datatable-body-cell "2483" at bounding box center [760, 240] width 47 height 29
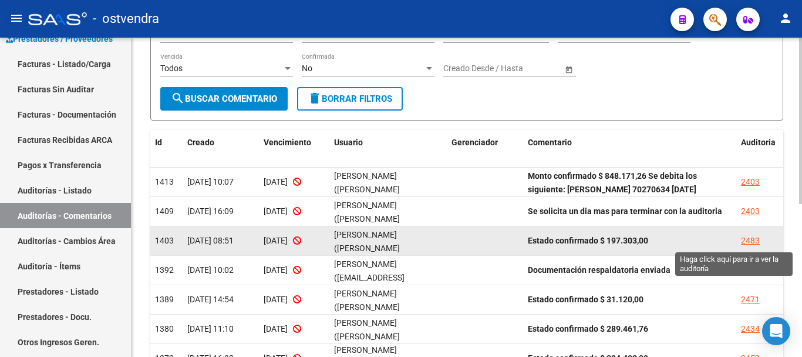
click at [756, 244] on div "2483" at bounding box center [750, 241] width 19 height 14
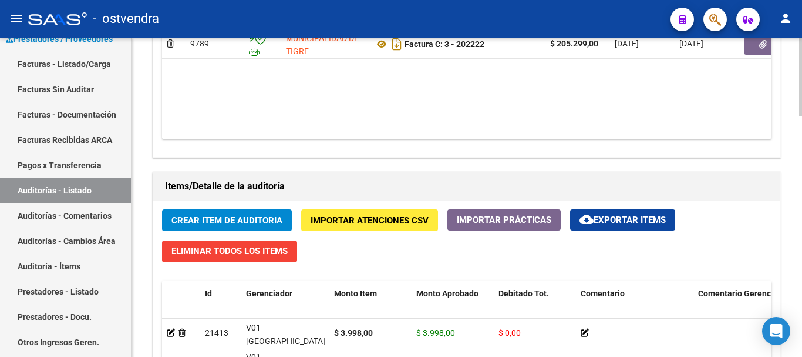
scroll to position [646, 0]
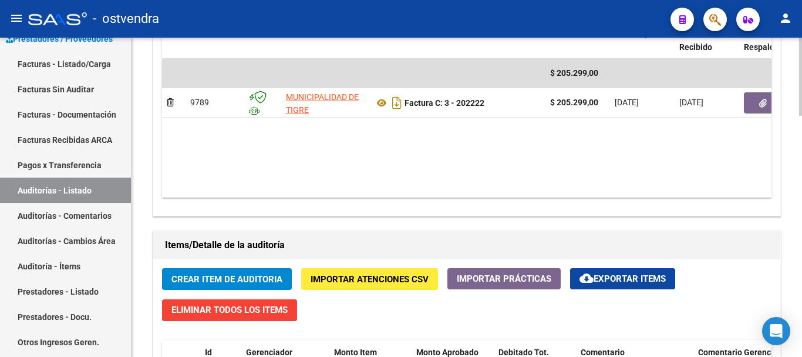
drag, startPoint x: 297, startPoint y: 198, endPoint x: 401, endPoint y: 177, distance: 106.7
click at [401, 177] on div "Agregar Comprobante cloud_download Exportar Comprobantes ID CAE Razon Social CP…" at bounding box center [466, 94] width 627 height 244
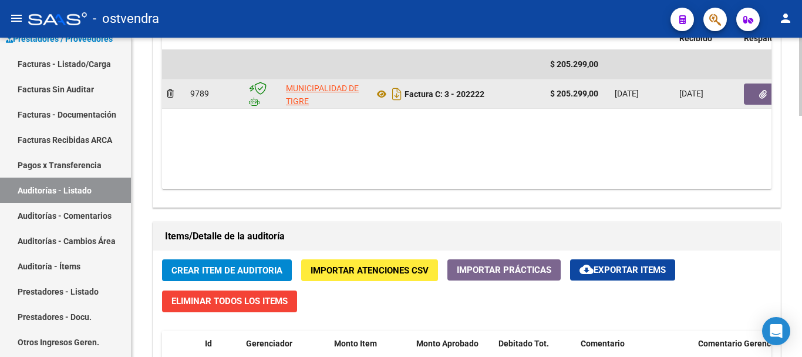
scroll to position [705, 0]
